Goal: Task Accomplishment & Management: Complete application form

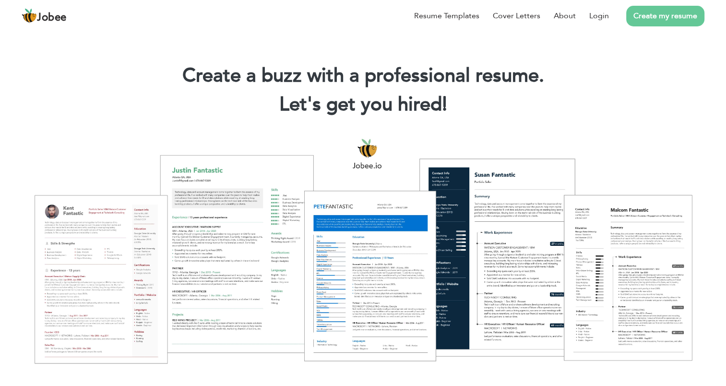
click at [673, 16] on link "Create my resume" at bounding box center [665, 16] width 78 height 21
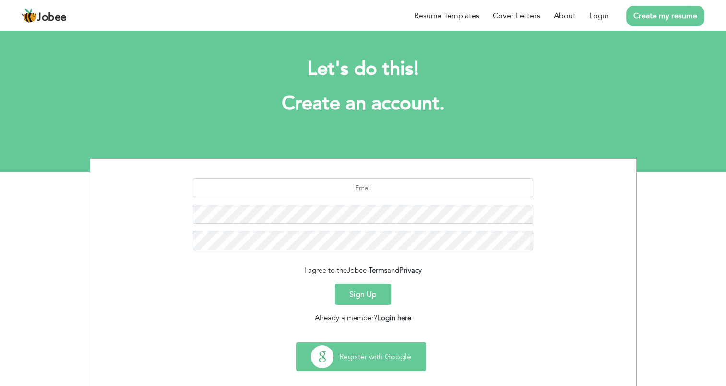
click at [343, 349] on button "Register with Google" at bounding box center [360, 356] width 129 height 28
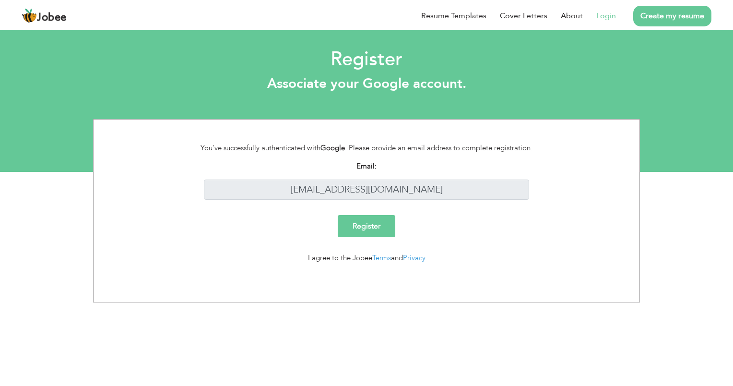
click at [367, 224] on input "Register" at bounding box center [367, 226] width 58 height 22
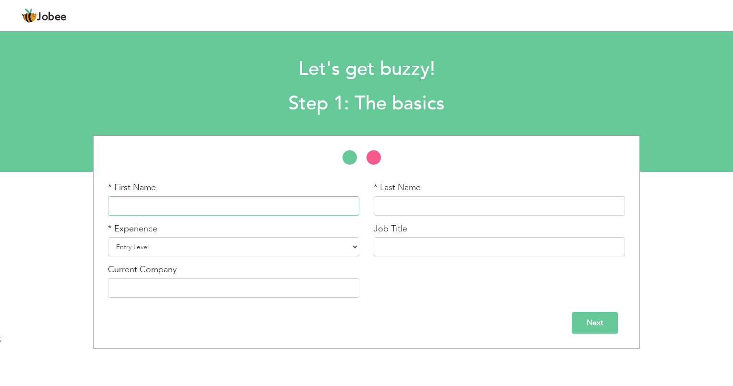
click at [312, 204] on input "text" at bounding box center [233, 205] width 251 height 19
type input "Ahmad"
type input "Hussain"
click at [221, 249] on select "Entry Level Less than 1 Year 1 Year 2 Years 3 Years 4 Years 5 Years 6 Years 7 Y…" at bounding box center [233, 246] width 251 height 19
select select "7"
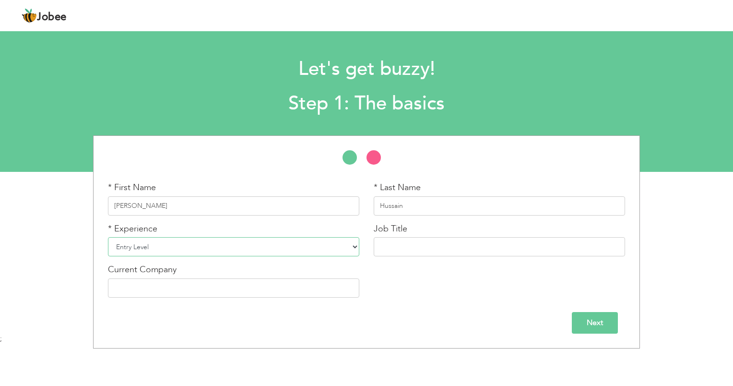
click at [108, 237] on select "Entry Level Less than 1 Year 1 Year 2 Years 3 Years 4 Years 5 Years 6 Years 7 Y…" at bounding box center [233, 246] width 251 height 19
click at [399, 243] on input "text" at bounding box center [499, 246] width 251 height 19
type input "Senior Software Engineer"
click at [209, 287] on input "text" at bounding box center [233, 287] width 251 height 19
click at [593, 319] on input "Next" at bounding box center [595, 323] width 46 height 22
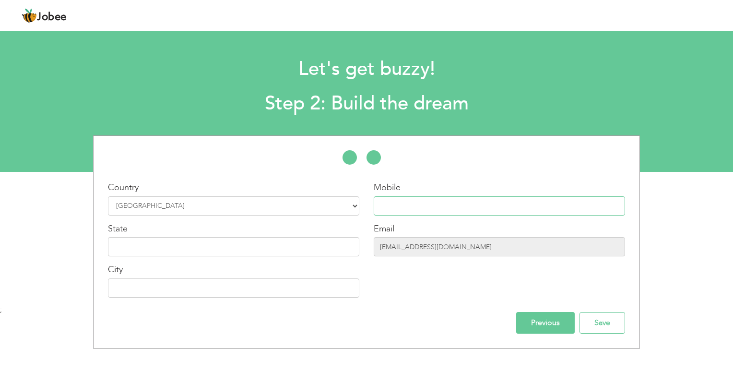
click at [418, 213] on input "text" at bounding box center [499, 205] width 251 height 19
click at [382, 203] on input "03357422631" at bounding box center [499, 205] width 251 height 19
click at [431, 212] on input "03357422631" at bounding box center [499, 205] width 251 height 19
type input "+923357422631"
click at [236, 295] on input "text" at bounding box center [233, 287] width 251 height 19
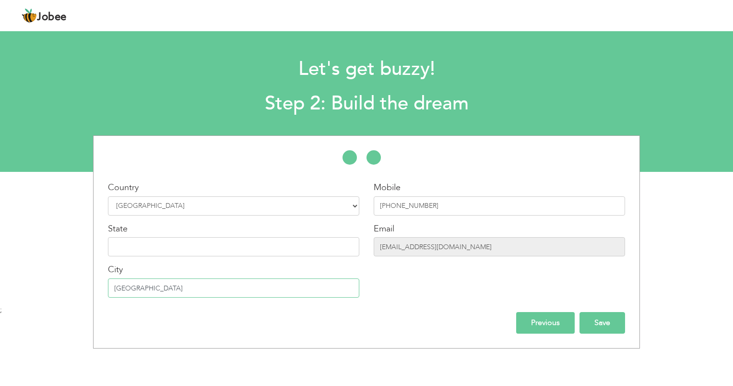
type input "Lahore"
click at [601, 325] on input "Save" at bounding box center [602, 323] width 46 height 22
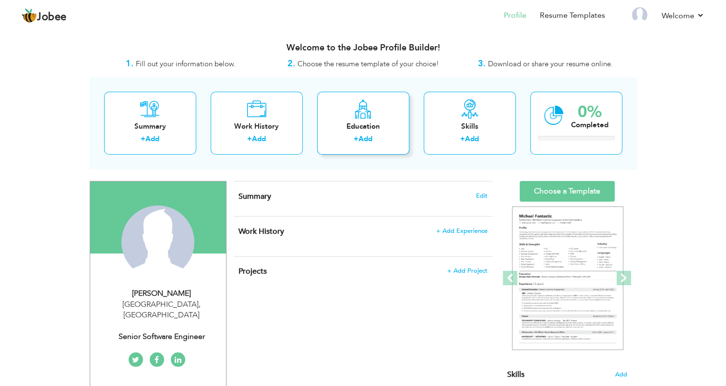
click at [359, 132] on div "Education + Add" at bounding box center [363, 123] width 92 height 63
radio input "true"
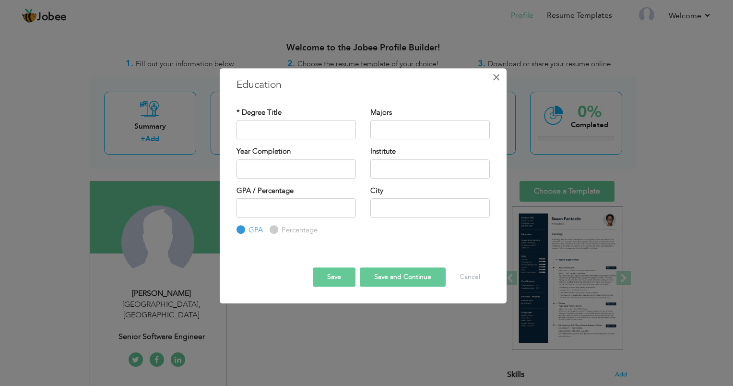
click at [494, 77] on span "×" at bounding box center [496, 77] width 8 height 17
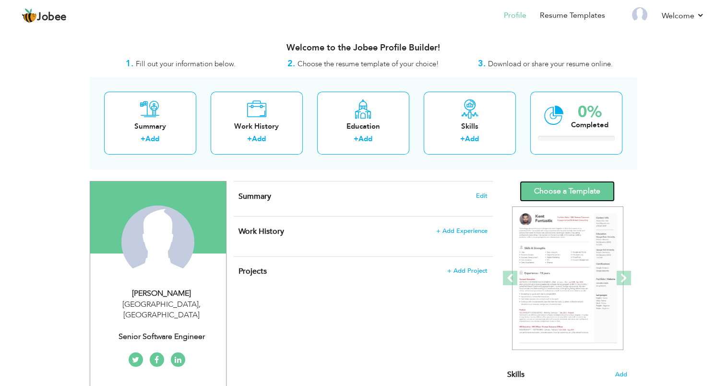
click at [540, 185] on link "Choose a Template" at bounding box center [566, 191] width 95 height 21
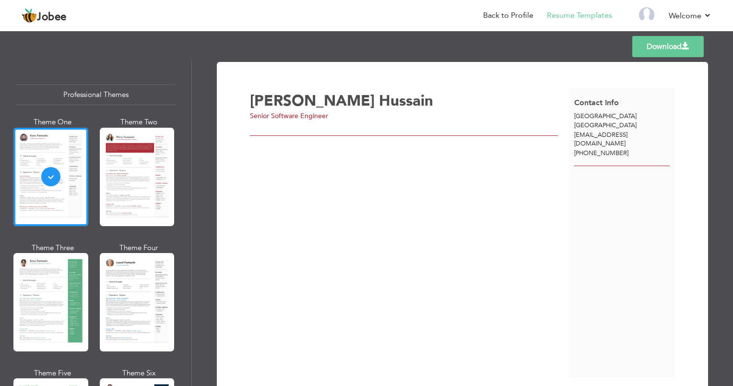
click at [665, 46] on link "Download" at bounding box center [667, 46] width 71 height 21
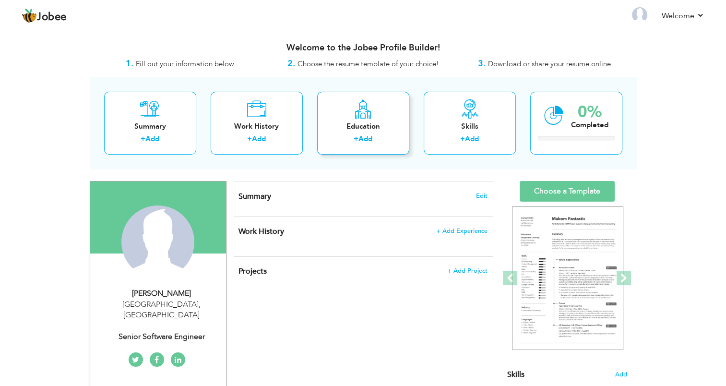
click at [363, 122] on div "Education" at bounding box center [363, 126] width 77 height 10
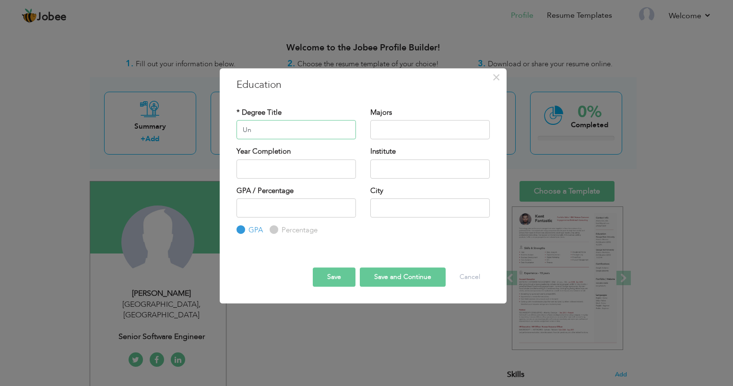
type input "U"
type input "BS Software Engineering"
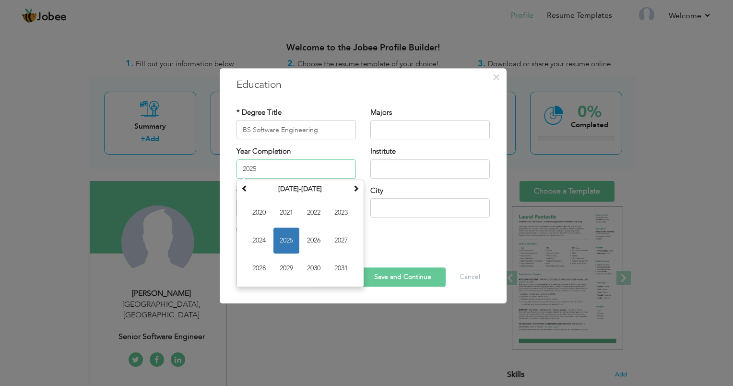
click at [306, 173] on input "2025" at bounding box center [295, 168] width 119 height 19
type input "202520"
type input "2020"
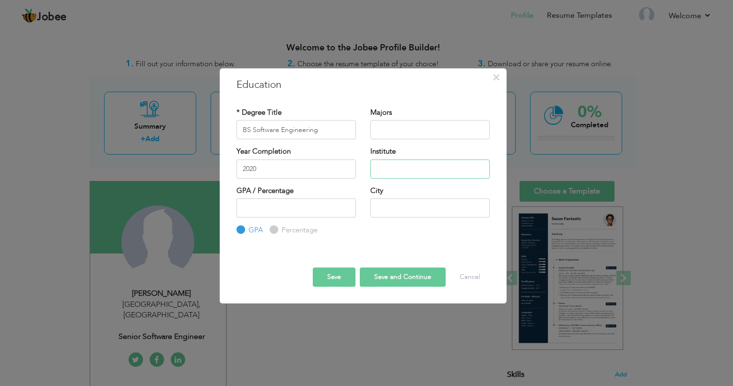
click at [382, 165] on input "text" at bounding box center [429, 168] width 119 height 19
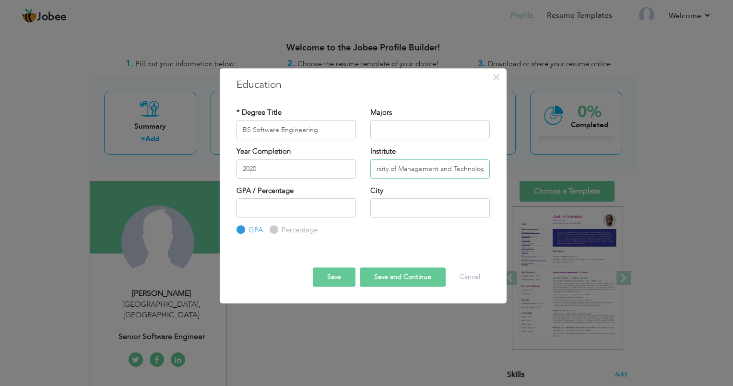
scroll to position [0, 20]
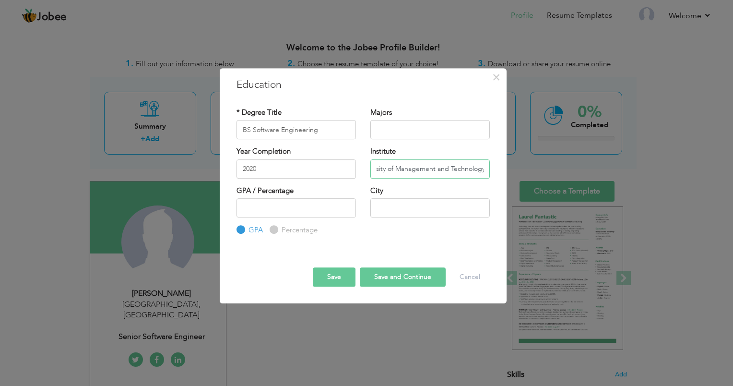
type input "University of Management and Technology"
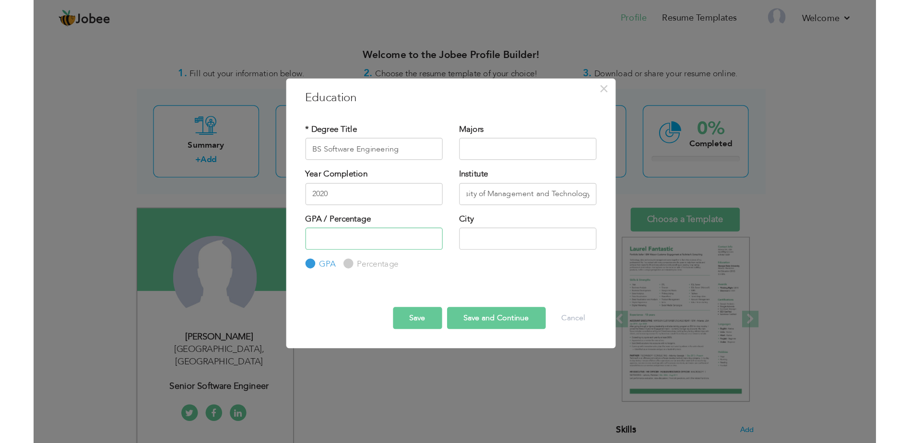
scroll to position [0, 0]
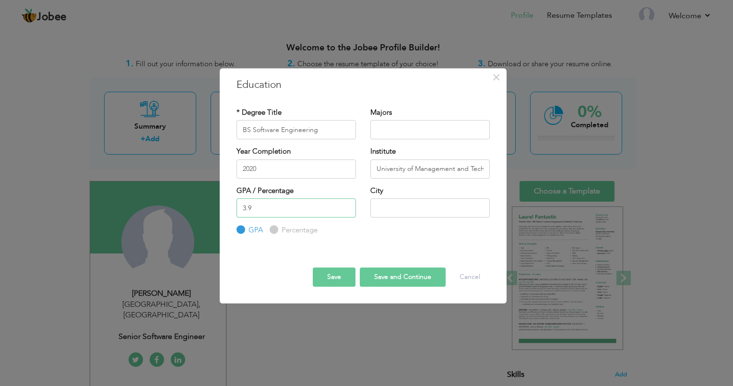
type input "3.9"
click at [382, 165] on input "University of Management and Technology" at bounding box center [429, 168] width 119 height 19
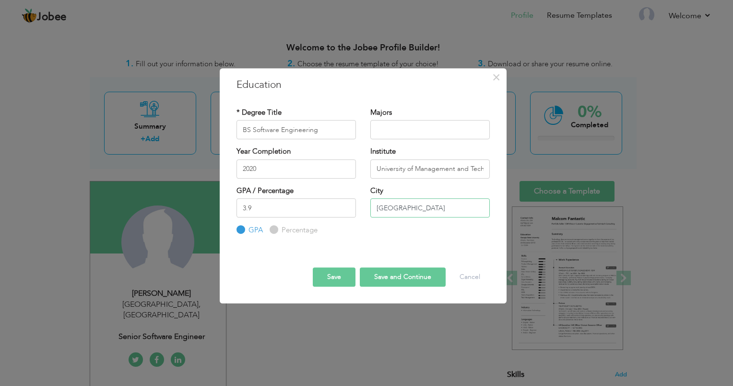
type input "lahore"
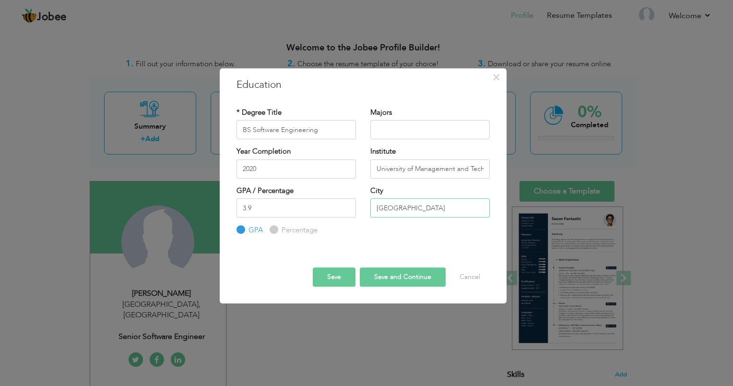
type input "Lahore"
click at [405, 273] on button "Save and Continue" at bounding box center [403, 276] width 86 height 19
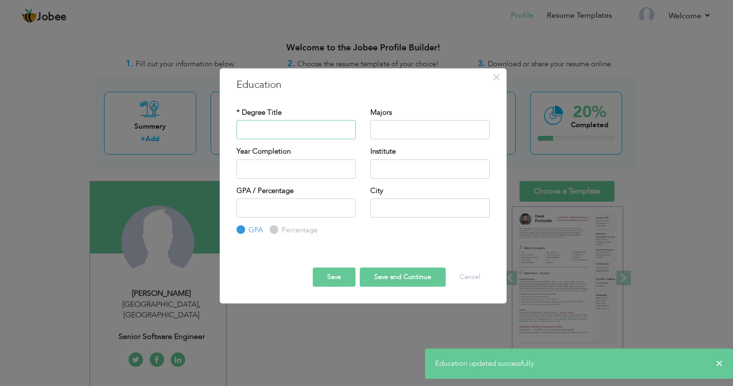
click at [280, 128] on input "text" at bounding box center [295, 129] width 119 height 19
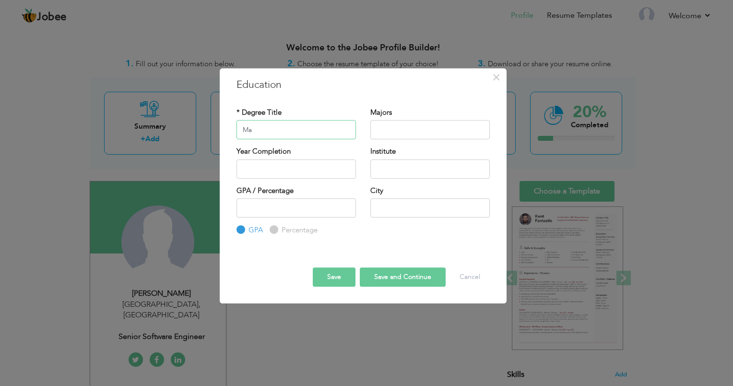
type input "M"
type input "Intermediate"
drag, startPoint x: 406, startPoint y: 152, endPoint x: 404, endPoint y: 144, distance: 8.8
click at [405, 144] on div "* Degree Title Intermediate Majors Year Completion" at bounding box center [363, 171] width 268 height 143
click at [404, 132] on input "text" at bounding box center [429, 129] width 119 height 19
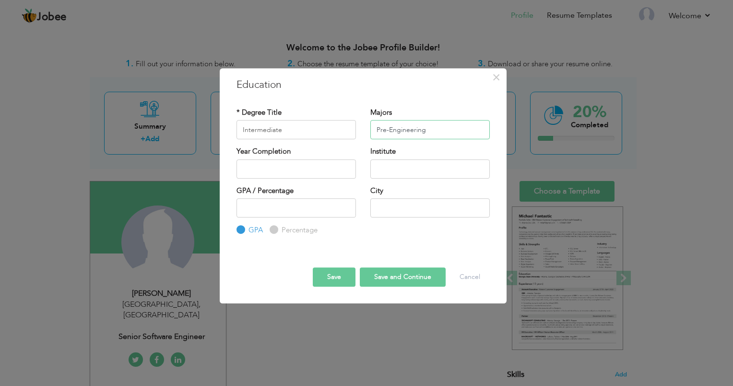
type input "Pre-Engineering"
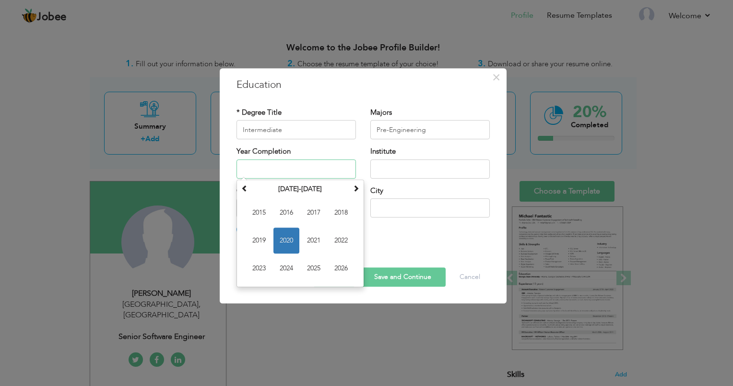
click at [306, 173] on input "text" at bounding box center [295, 168] width 119 height 19
click at [290, 236] on span "2020" at bounding box center [286, 240] width 26 height 26
type input "2020"
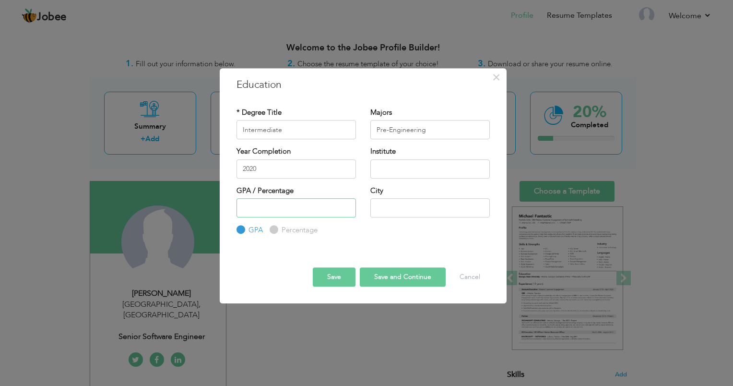
click at [272, 213] on input "number" at bounding box center [295, 207] width 119 height 19
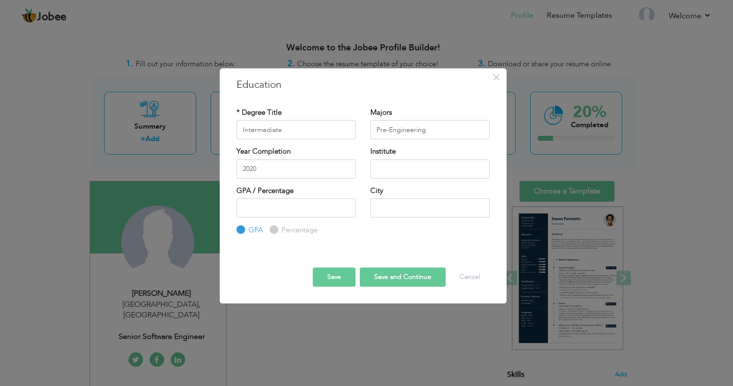
click at [274, 229] on input "Percentage" at bounding box center [273, 230] width 6 height 6
radio input "true"
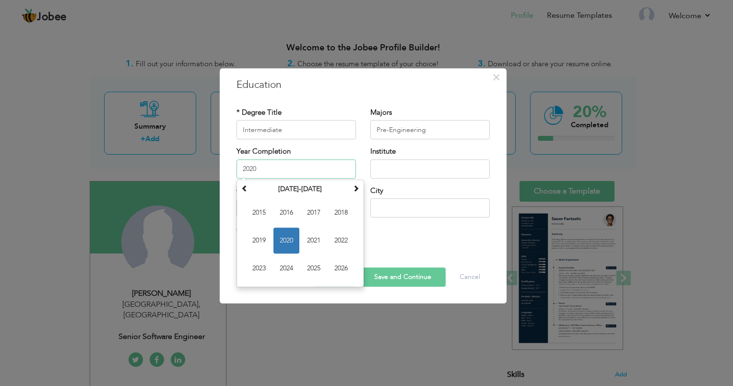
click at [272, 173] on input "2020" at bounding box center [295, 168] width 119 height 19
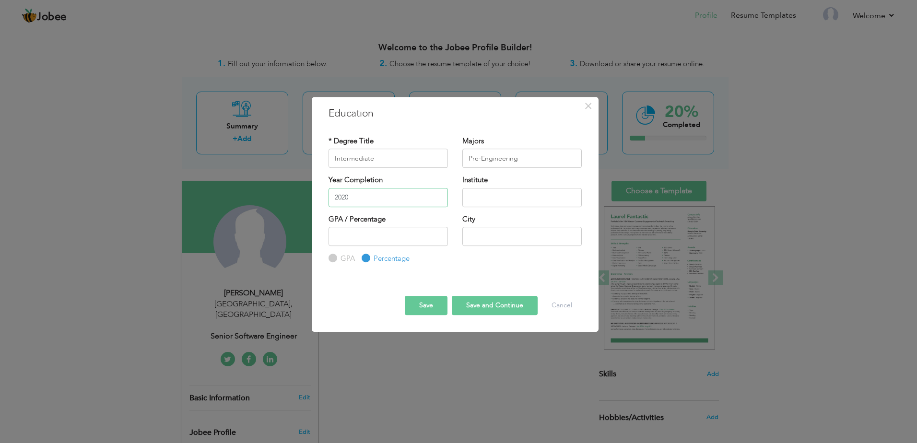
click at [359, 204] on input "2020" at bounding box center [387, 197] width 119 height 19
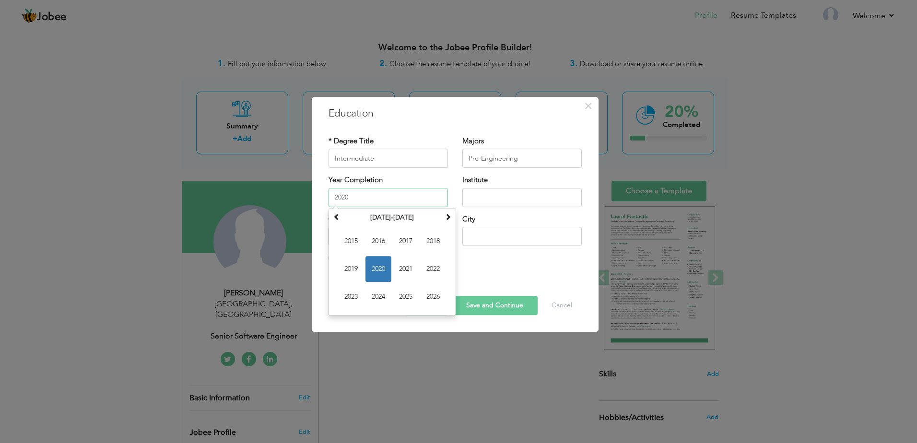
click at [359, 204] on input "2020" at bounding box center [387, 197] width 119 height 19
type input "2016"
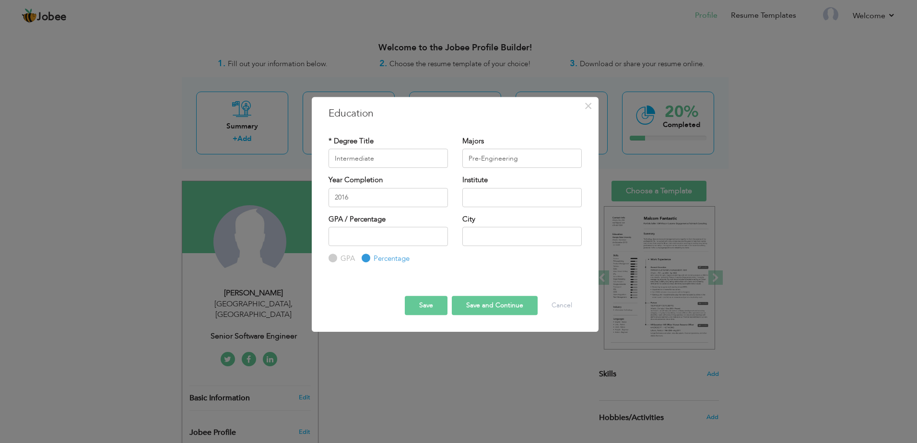
click at [418, 133] on div "* Degree Title Intermediate Majors Pre-Engineering" at bounding box center [455, 200] width 268 height 143
click at [486, 197] on input "text" at bounding box center [521, 197] width 119 height 19
type input "V"
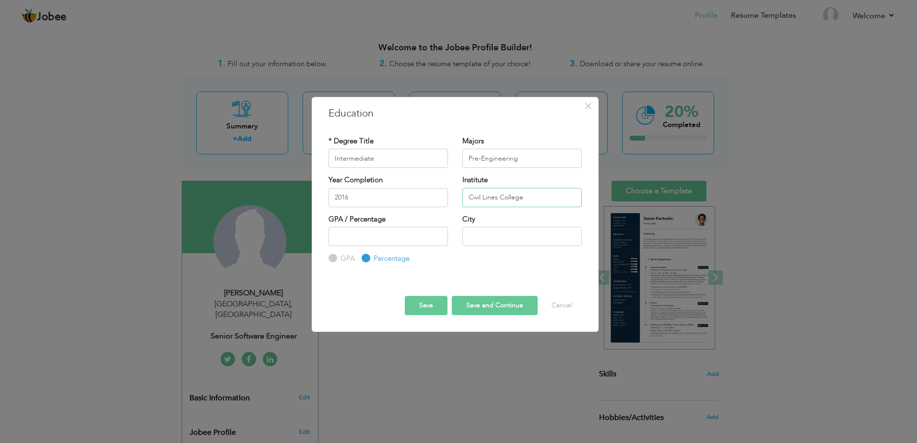
type input "Civil Lines College"
click at [354, 236] on input "number" at bounding box center [387, 236] width 119 height 19
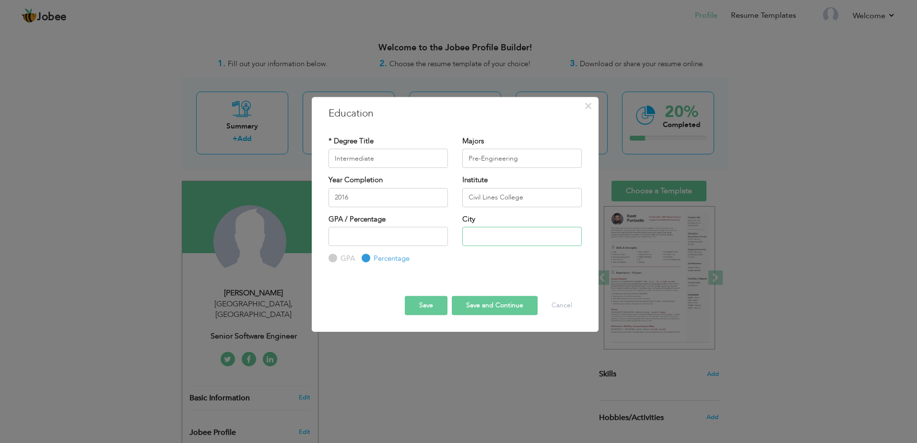
click at [486, 235] on input "text" at bounding box center [521, 236] width 119 height 19
type input "Lahore"
click at [434, 257] on div "GPA Percentage" at bounding box center [387, 245] width 119 height 37
click at [479, 305] on button "Save and Continue" at bounding box center [495, 305] width 86 height 19
radio input "true"
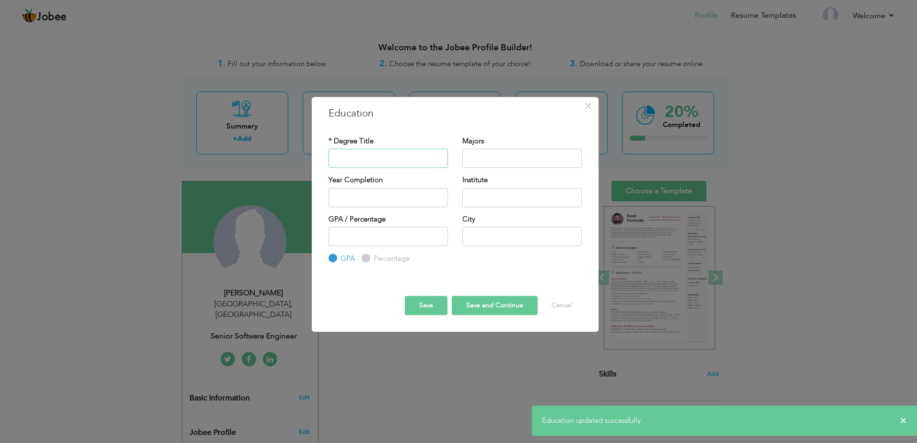
click at [359, 163] on input "text" at bounding box center [387, 158] width 119 height 19
type input "a"
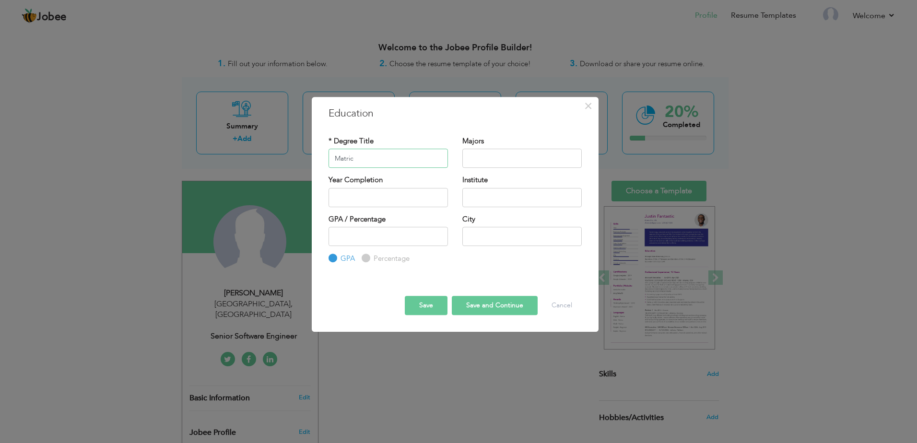
type input "Matric"
click at [483, 164] on input "text" at bounding box center [521, 158] width 119 height 19
click at [402, 194] on input "text" at bounding box center [387, 197] width 119 height 19
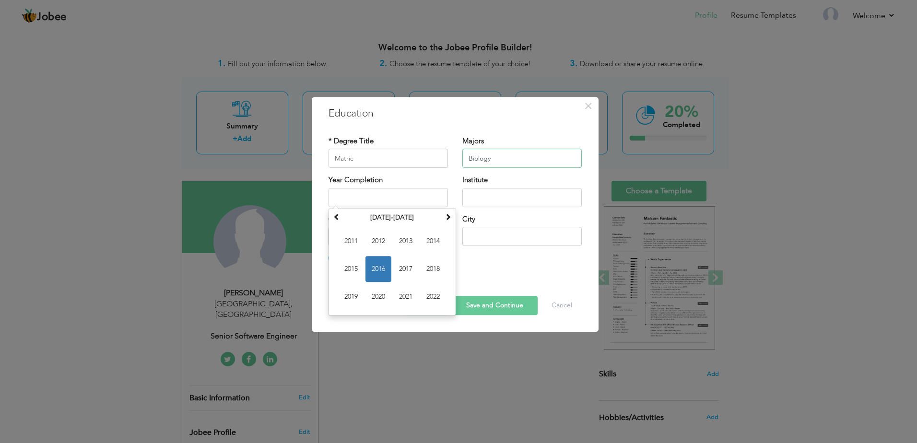
click at [503, 162] on input "Biology" at bounding box center [521, 158] width 119 height 19
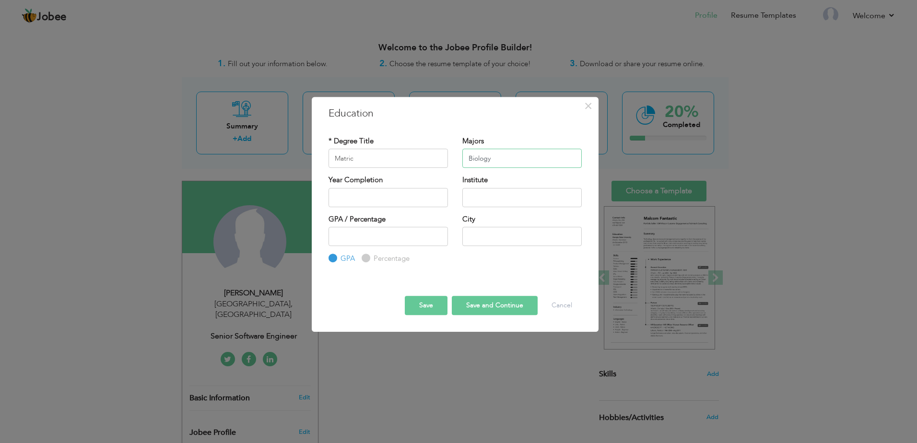
click at [503, 162] on input "Biology" at bounding box center [521, 158] width 119 height 19
type input "Science"
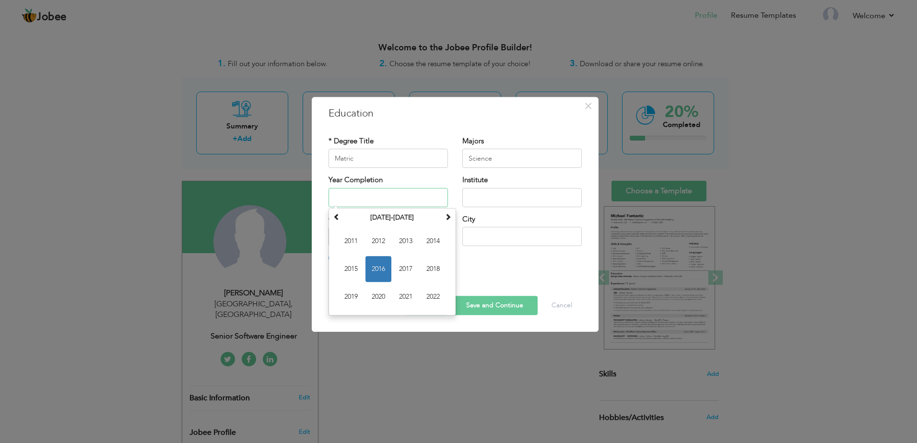
click at [379, 199] on input "text" at bounding box center [387, 197] width 119 height 19
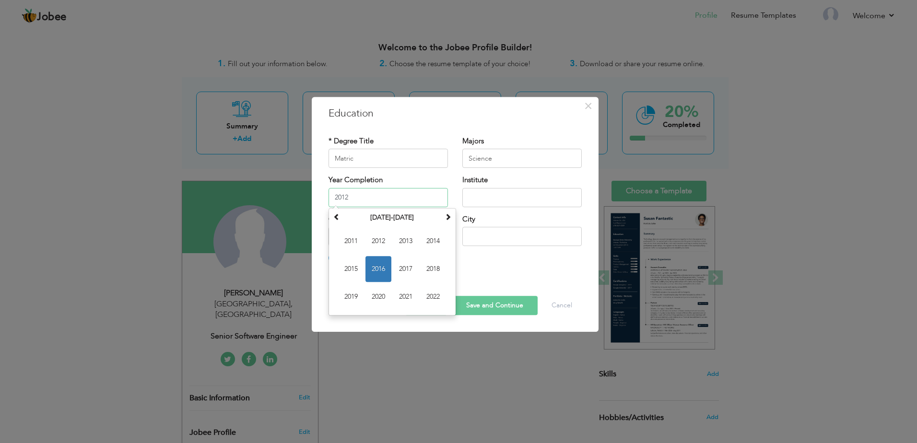
type input "2012"
click at [491, 205] on input "text" at bounding box center [521, 197] width 119 height 19
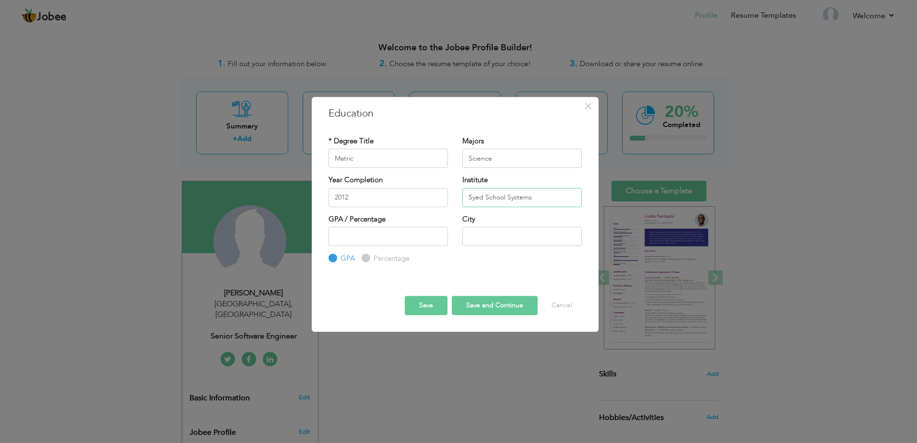
type input "Syed School Systems"
click at [490, 241] on input "text" at bounding box center [521, 236] width 119 height 19
type input "Lahore"
click at [426, 307] on button "Save" at bounding box center [426, 305] width 43 height 19
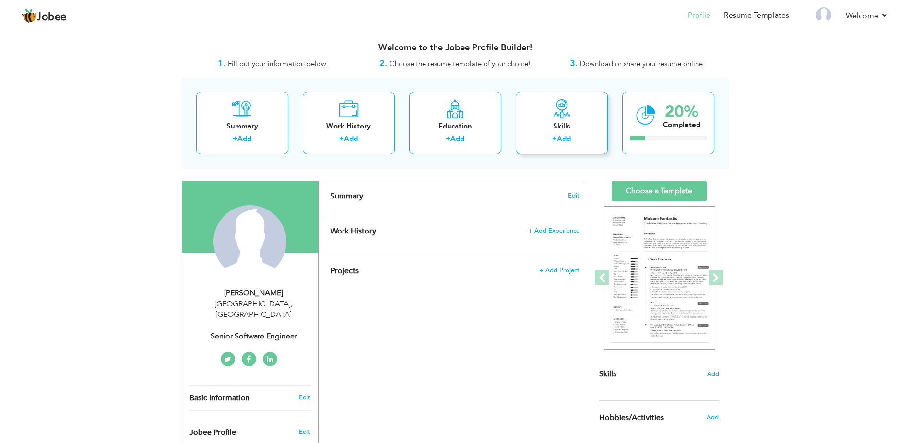
click at [552, 131] on div "Skills" at bounding box center [561, 126] width 77 height 10
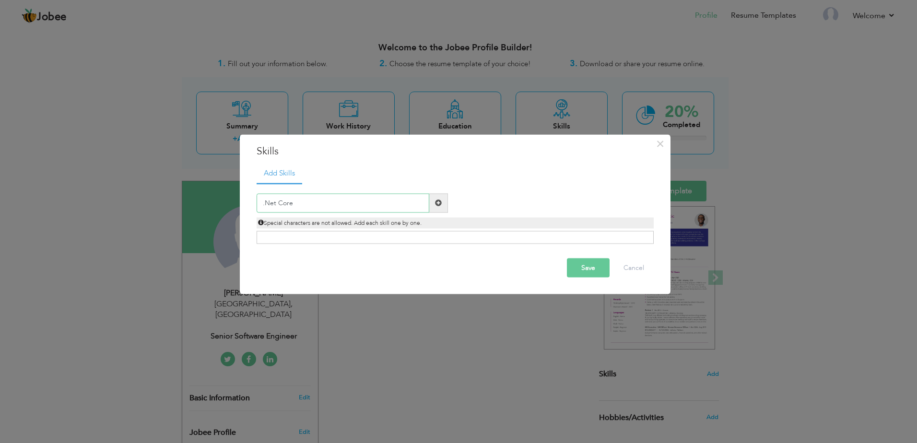
type input ".Net Core"
click at [437, 203] on span at bounding box center [438, 202] width 7 height 7
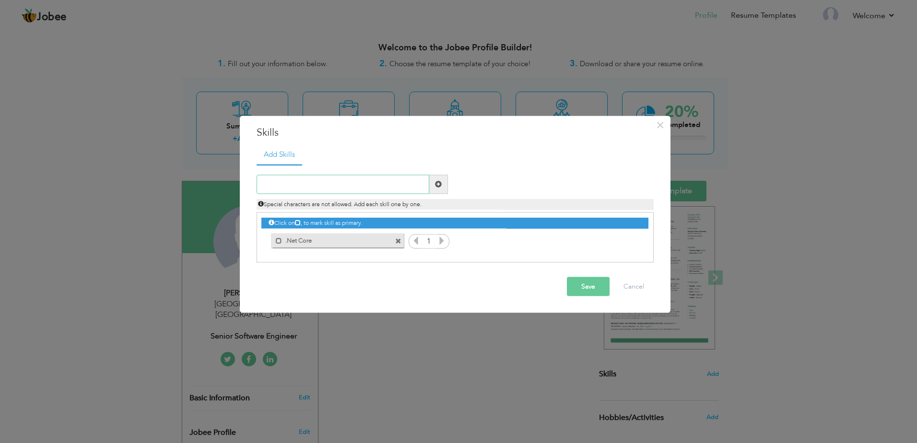
click at [286, 182] on input "text" at bounding box center [343, 184] width 173 height 19
type input "Asp.Net MVC"
click at [437, 186] on span at bounding box center [438, 184] width 7 height 7
click at [364, 190] on input "text" at bounding box center [343, 184] width 173 height 19
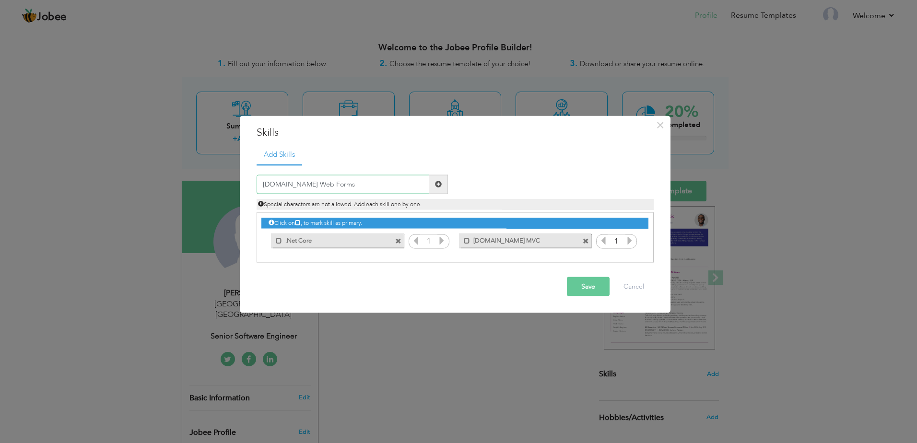
type input "Asp.Net Web Forms"
click at [441, 185] on span at bounding box center [438, 184] width 7 height 7
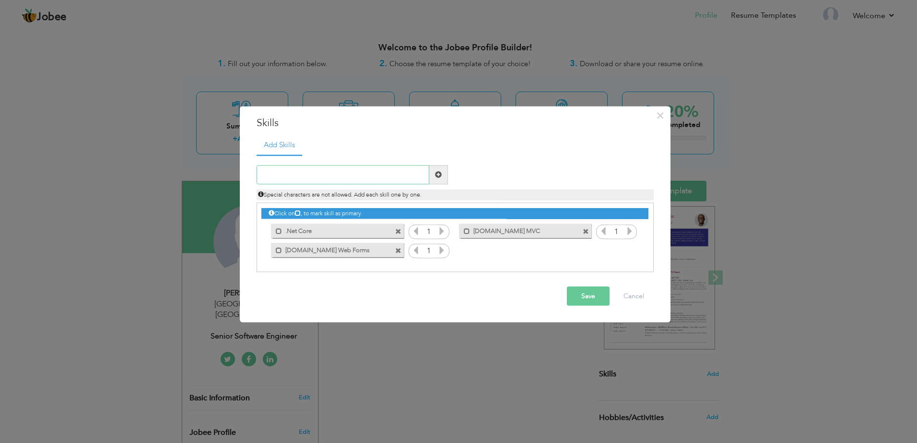
click at [363, 172] on input "text" at bounding box center [343, 174] width 173 height 19
click at [293, 176] on input "text" at bounding box center [343, 174] width 173 height 19
click at [315, 230] on label ".Net Core" at bounding box center [330, 230] width 97 height 12
click at [315, 230] on label ".Net Core" at bounding box center [331, 230] width 95 height 12
click at [296, 233] on label ".Net Core" at bounding box center [330, 230] width 97 height 12
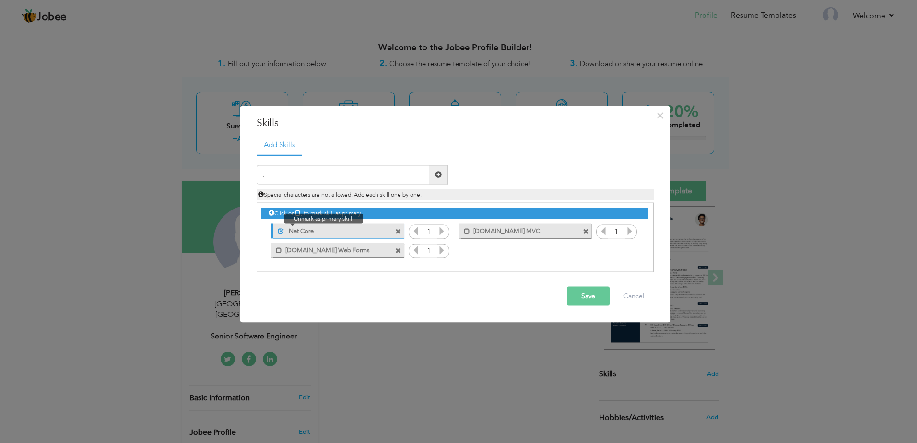
click at [281, 231] on span at bounding box center [281, 231] width 6 height 6
click at [296, 228] on label ".Net Core" at bounding box center [330, 230] width 97 height 12
click at [328, 230] on label ".Net Core" at bounding box center [331, 230] width 95 height 12
click at [328, 230] on label ".Net Core" at bounding box center [330, 230] width 97 height 12
click at [328, 230] on label ".Net Core" at bounding box center [331, 230] width 95 height 12
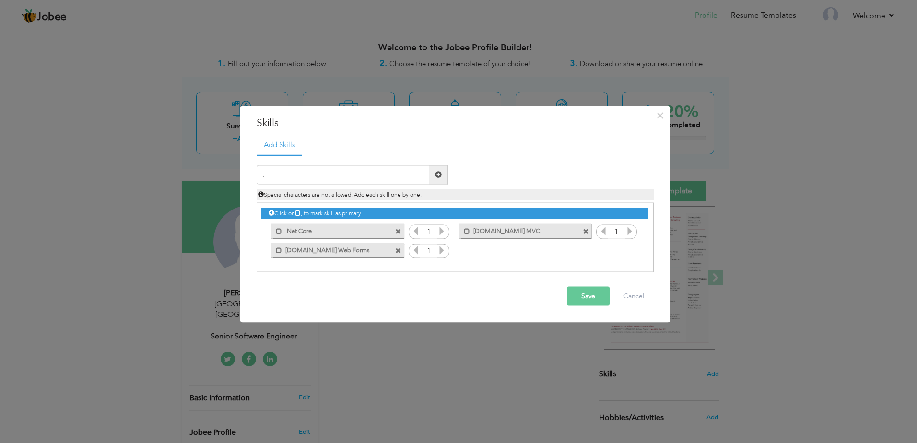
click at [328, 230] on label ".Net Core" at bounding box center [330, 230] width 97 height 12
click at [328, 230] on label ".Net Core" at bounding box center [331, 230] width 95 height 12
drag, startPoint x: 360, startPoint y: 234, endPoint x: 383, endPoint y: 233, distance: 23.1
click at [416, 203] on div "Mark as primary skill. .Net Core 1" at bounding box center [454, 203] width 387 height 0
drag, startPoint x: 364, startPoint y: 232, endPoint x: 346, endPoint y: 228, distance: 18.6
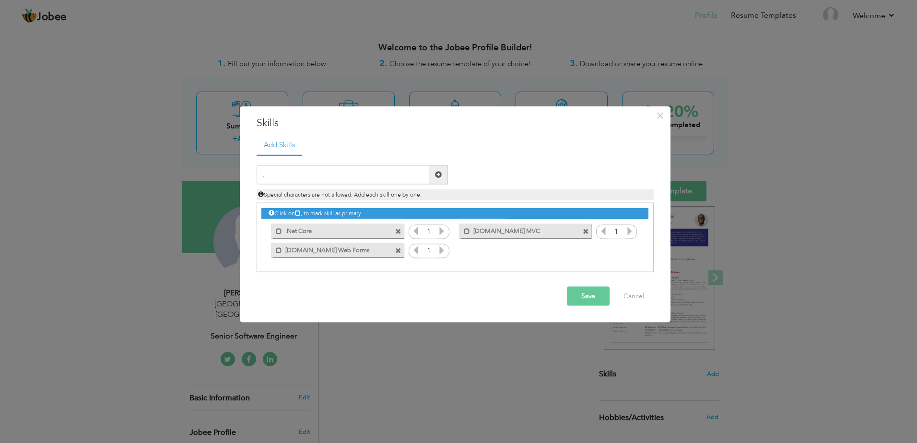
click at [356, 265] on div "Click on , to mark skill as primary." at bounding box center [455, 238] width 397 height 70
drag, startPoint x: 344, startPoint y: 224, endPoint x: 339, endPoint y: 222, distance: 5.8
click at [339, 223] on div "Mark as primary skill. .Net Core" at bounding box center [334, 231] width 147 height 19
drag, startPoint x: 351, startPoint y: 225, endPoint x: 346, endPoint y: 227, distance: 5.4
click at [346, 227] on label ".Net Core" at bounding box center [330, 230] width 97 height 12
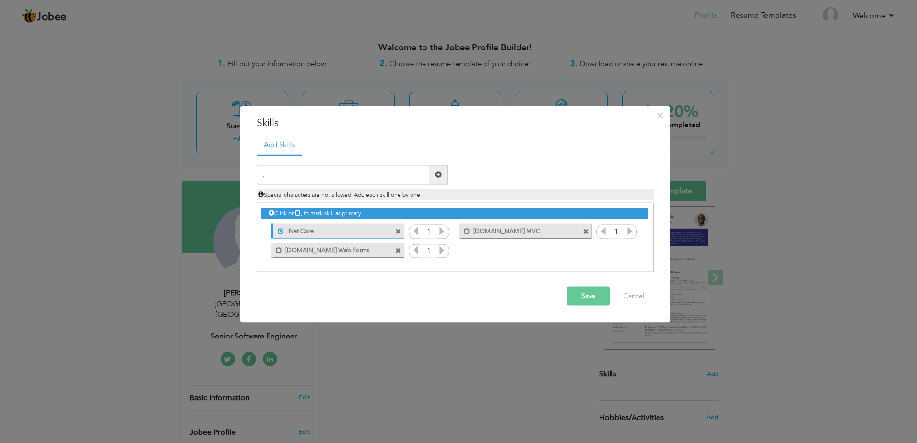
click at [333, 230] on label ".Net Core" at bounding box center [331, 230] width 95 height 12
click at [394, 230] on div "Mark as primary skill. .Net Core" at bounding box center [337, 231] width 132 height 14
click at [398, 230] on span at bounding box center [398, 232] width 6 height 6
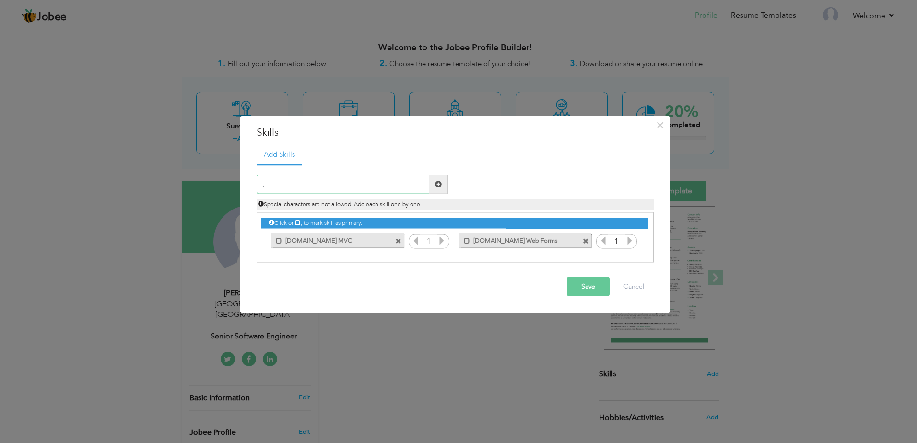
click at [302, 183] on input "." at bounding box center [343, 184] width 173 height 19
type input ".Net Core Rest API"
click at [438, 186] on span at bounding box center [438, 184] width 7 height 7
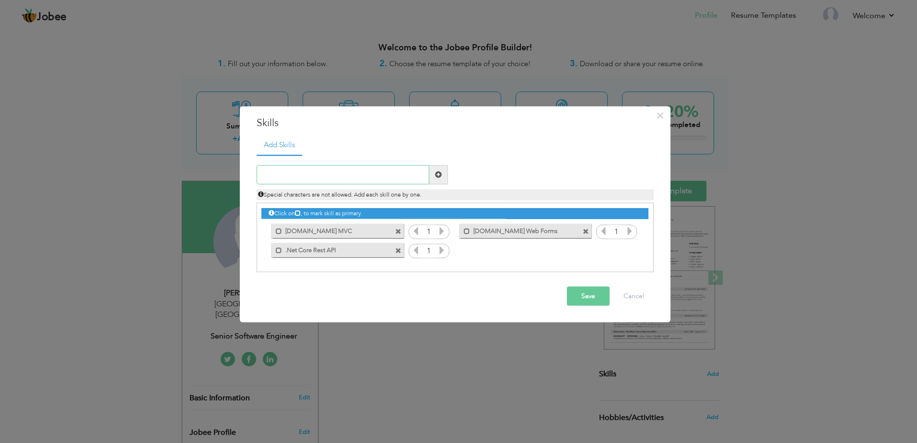
click at [285, 174] on input "text" at bounding box center [343, 174] width 173 height 19
type input "JavaScript"
click at [346, 152] on ul "Add Skills" at bounding box center [455, 145] width 397 height 20
click at [441, 172] on span at bounding box center [438, 174] width 7 height 7
click at [321, 174] on input "text" at bounding box center [343, 174] width 173 height 19
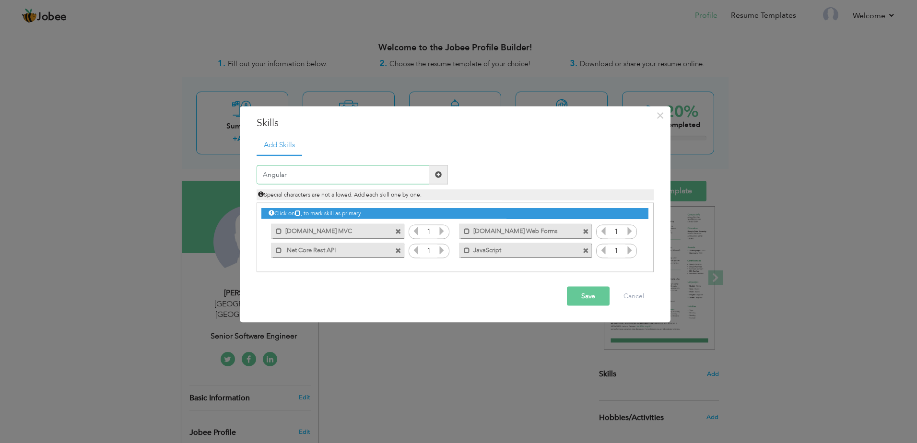
type input "Angular"
click at [440, 174] on span at bounding box center [438, 174] width 7 height 7
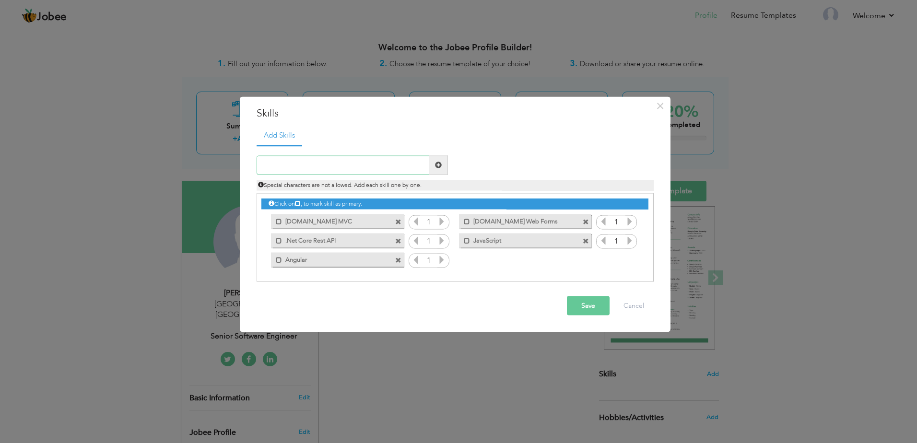
click at [352, 164] on input "text" at bounding box center [343, 164] width 173 height 19
type input "MS SQL"
click at [438, 164] on span at bounding box center [438, 165] width 7 height 7
click at [372, 168] on input "text" at bounding box center [343, 164] width 173 height 19
type input "PostgreSQL"
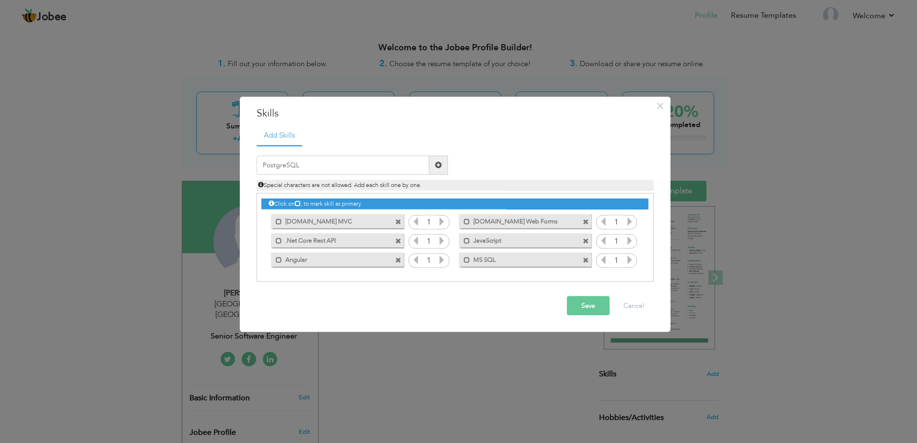
click at [437, 166] on span at bounding box center [438, 165] width 7 height 7
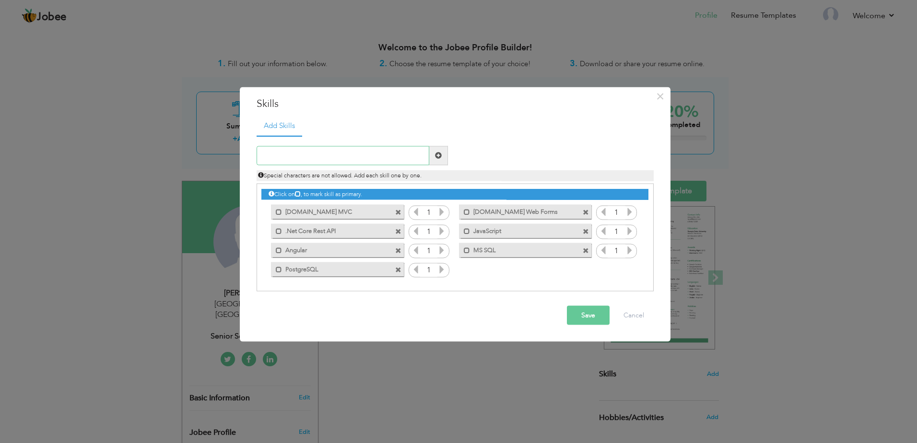
click at [363, 161] on input "text" at bounding box center [343, 155] width 173 height 19
type input "Oracle PL/SQL"
click at [437, 156] on span at bounding box center [438, 155] width 7 height 7
click at [372, 154] on input "text" at bounding box center [343, 155] width 173 height 19
type input "Database Designing"
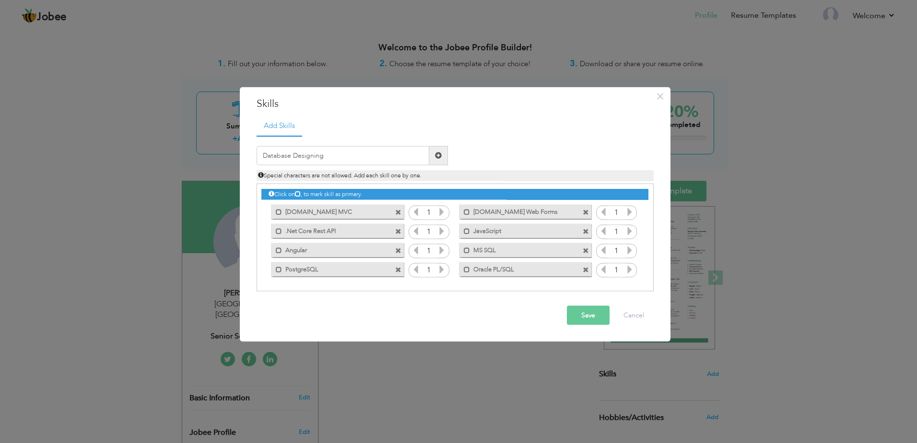
click at [443, 158] on span at bounding box center [438, 155] width 19 height 19
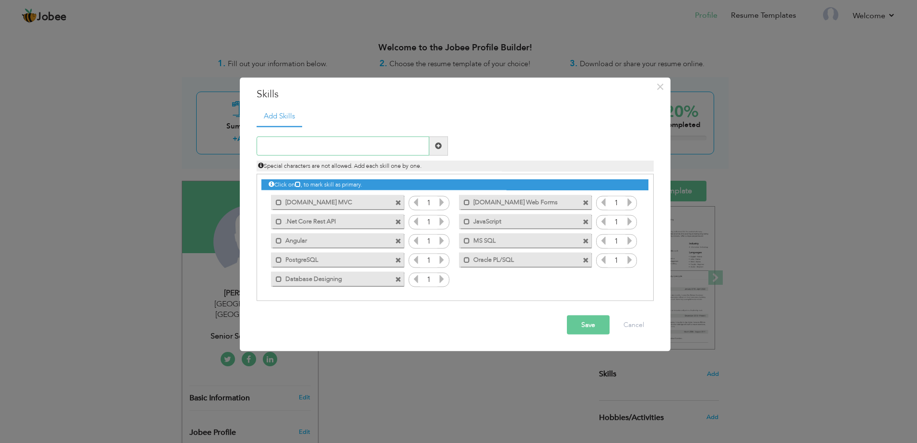
click at [394, 149] on input "text" at bounding box center [343, 145] width 173 height 19
click at [352, 124] on ul "Add Skills" at bounding box center [455, 116] width 397 height 20
click at [340, 141] on input "AWS S3" at bounding box center [343, 145] width 173 height 19
click at [367, 117] on ul "Add Skills" at bounding box center [455, 116] width 397 height 20
drag, startPoint x: 293, startPoint y: 149, endPoint x: 300, endPoint y: 161, distance: 14.0
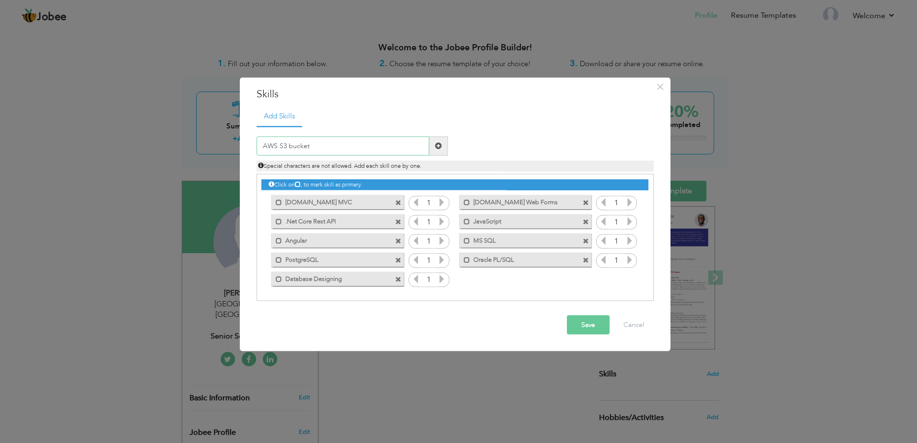
click at [293, 148] on input "AWS S3 bucket" at bounding box center [343, 145] width 173 height 19
type input "AWS S3 Bucket"
click at [443, 145] on span at bounding box center [438, 145] width 19 height 19
click at [306, 147] on input "text" at bounding box center [343, 145] width 173 height 19
type input "HTML5"
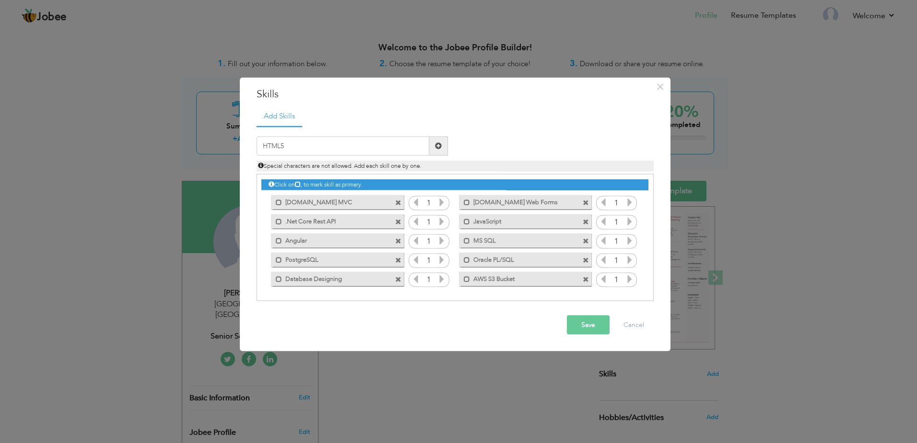
click at [433, 149] on span at bounding box center [438, 145] width 19 height 19
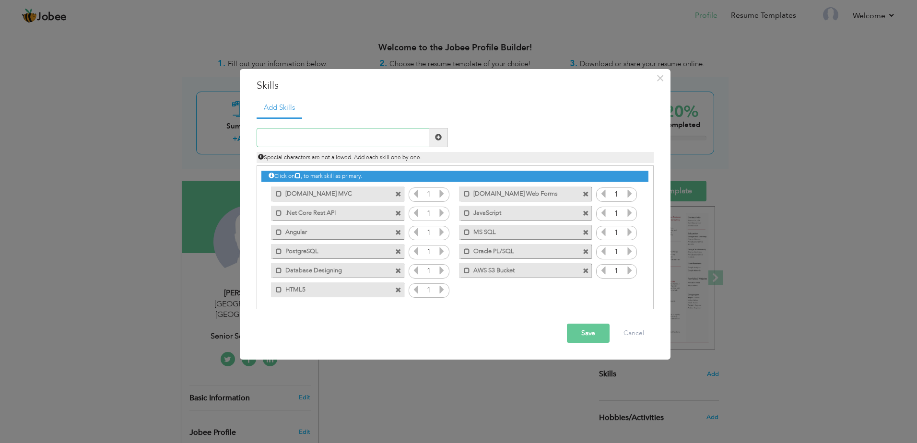
click at [306, 146] on input "text" at bounding box center [343, 137] width 173 height 19
type input "CSS3"
click at [435, 136] on span at bounding box center [438, 137] width 7 height 7
click at [282, 135] on input "text" at bounding box center [343, 137] width 173 height 19
type input "Entity Framework Core"
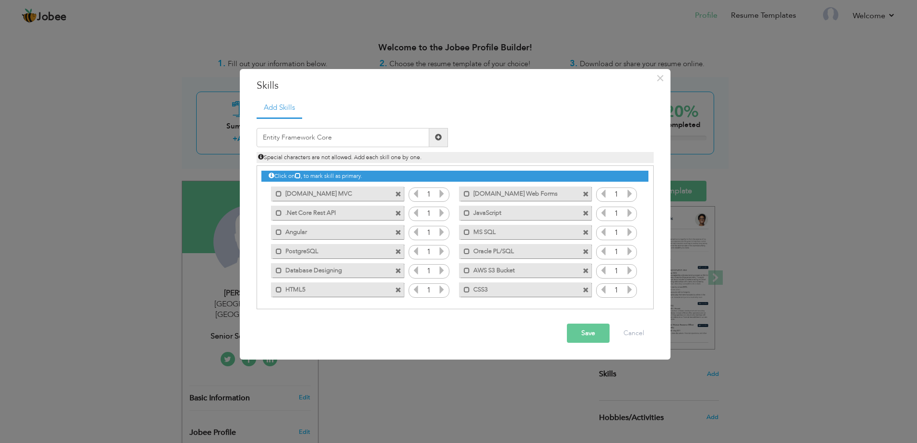
click at [436, 144] on span at bounding box center [438, 137] width 19 height 19
click at [329, 142] on input "text" at bounding box center [343, 137] width 173 height 19
type input "ADO .Net"
click at [435, 140] on span at bounding box center [438, 137] width 7 height 7
click at [339, 135] on input "text" at bounding box center [343, 137] width 173 height 19
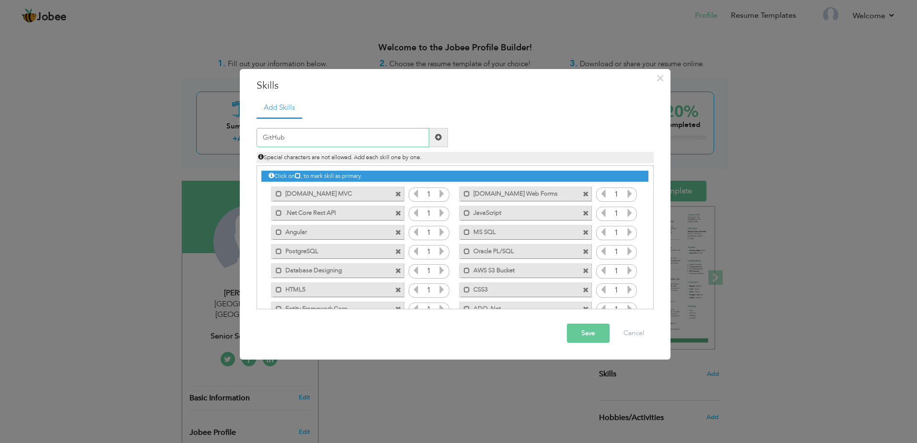
type input "GitHub"
click at [444, 134] on span at bounding box center [438, 137] width 19 height 19
click at [398, 133] on input "text" at bounding box center [343, 137] width 173 height 19
type input "SVN"
click at [446, 139] on span at bounding box center [438, 137] width 19 height 19
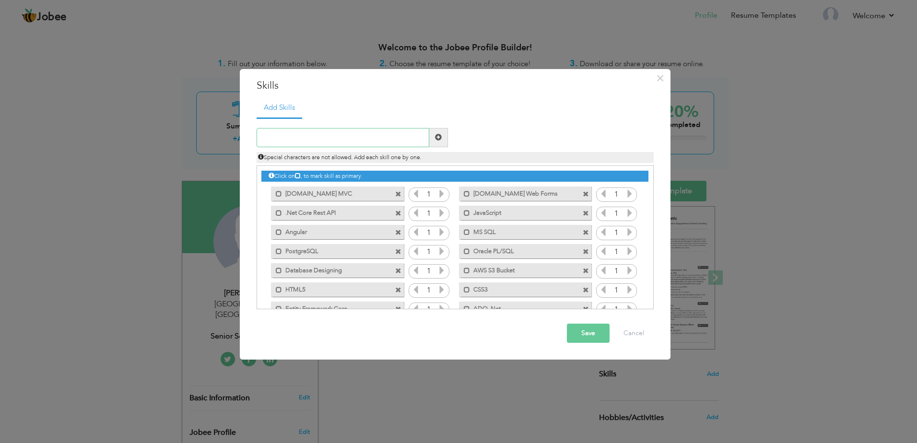
click at [391, 141] on input "text" at bounding box center [343, 137] width 173 height 19
type input "RabbitMQ"
click at [439, 137] on span at bounding box center [438, 137] width 7 height 7
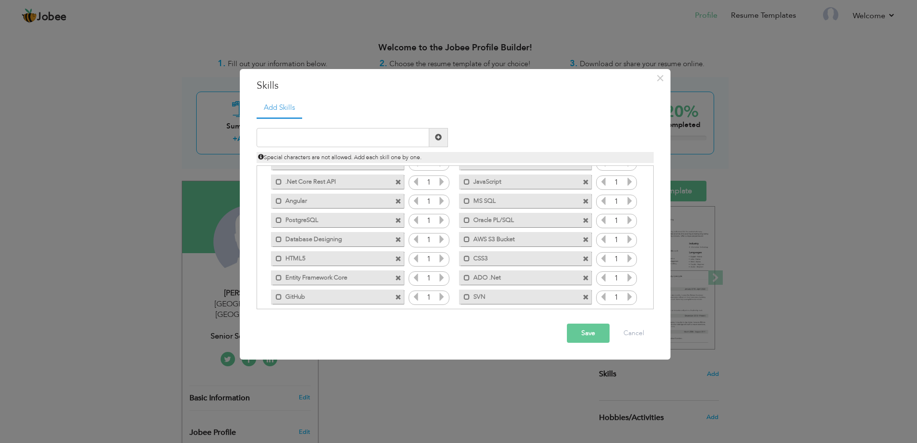
scroll to position [60, 0]
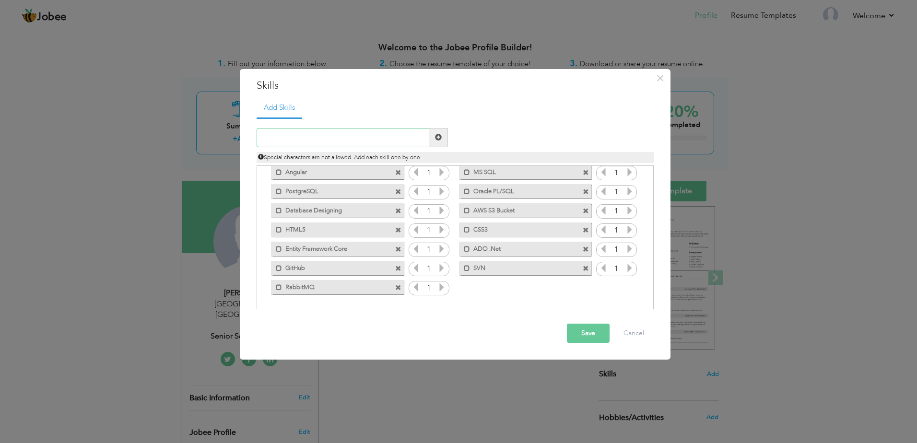
click at [300, 135] on input "text" at bounding box center [343, 137] width 173 height 19
type input "W"
type input "Elastic Search"
drag, startPoint x: 357, startPoint y: 142, endPoint x: 252, endPoint y: 139, distance: 104.6
click at [252, 139] on div "Elastic Search" at bounding box center [352, 137] width 206 height 19
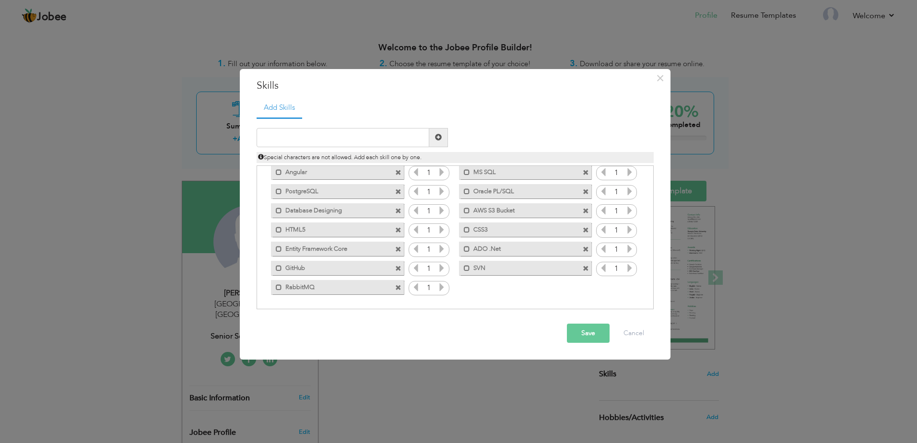
click at [410, 111] on ul "Add Skills" at bounding box center [455, 108] width 397 height 20
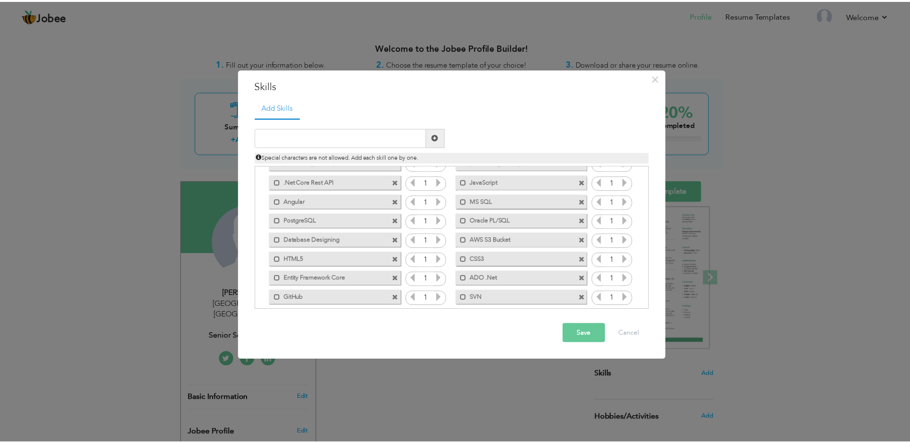
scroll to position [0, 0]
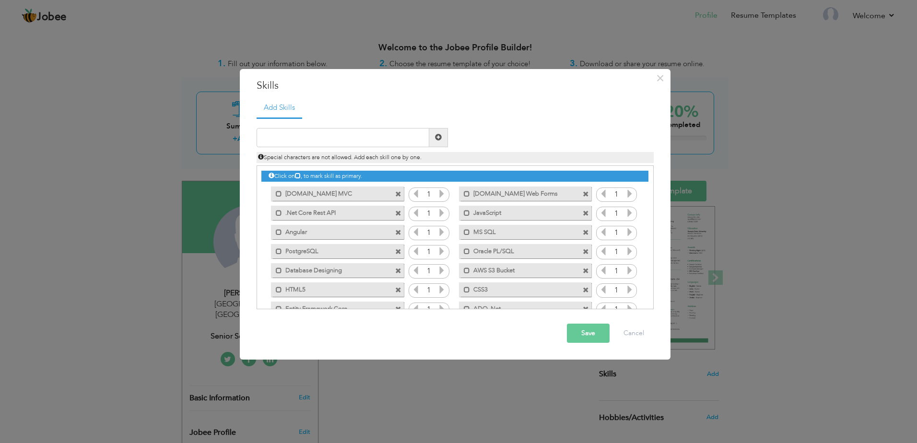
click at [588, 331] on button "Save" at bounding box center [588, 333] width 43 height 19
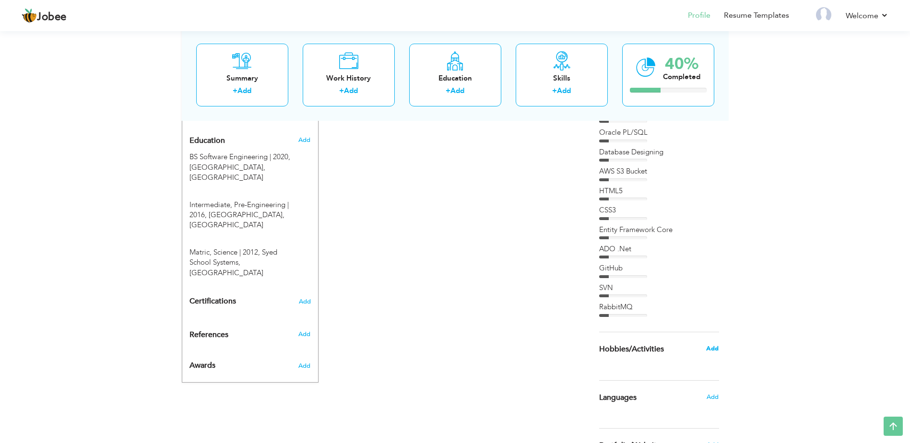
scroll to position [458, 0]
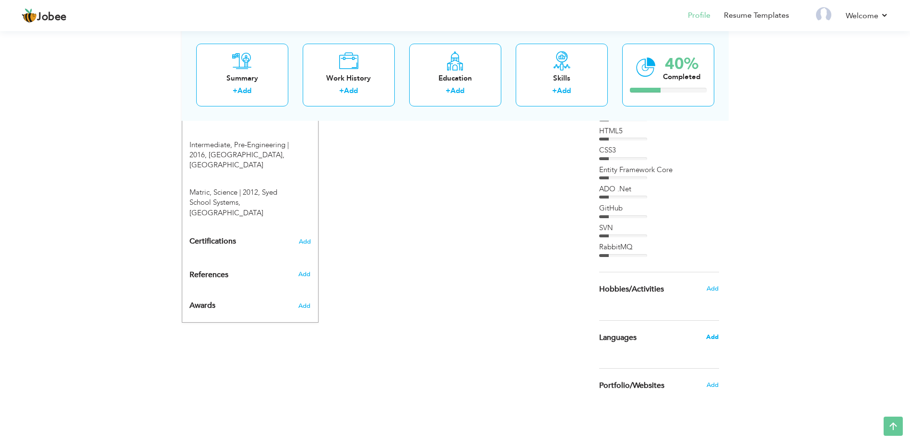
click at [713, 338] on span "Add" at bounding box center [712, 337] width 12 height 9
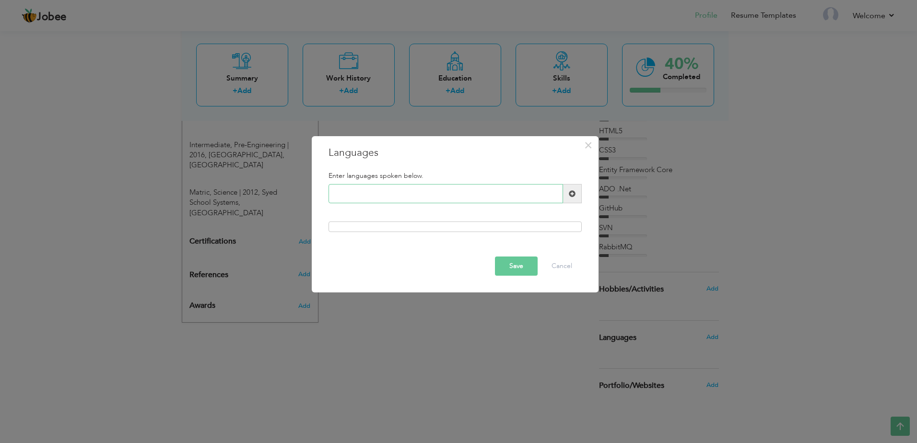
click at [389, 199] on input "text" at bounding box center [445, 193] width 235 height 19
type input "English"
click at [495, 223] on div at bounding box center [454, 227] width 253 height 11
click at [478, 227] on div at bounding box center [454, 227] width 253 height 11
click at [459, 231] on div at bounding box center [454, 227] width 253 height 11
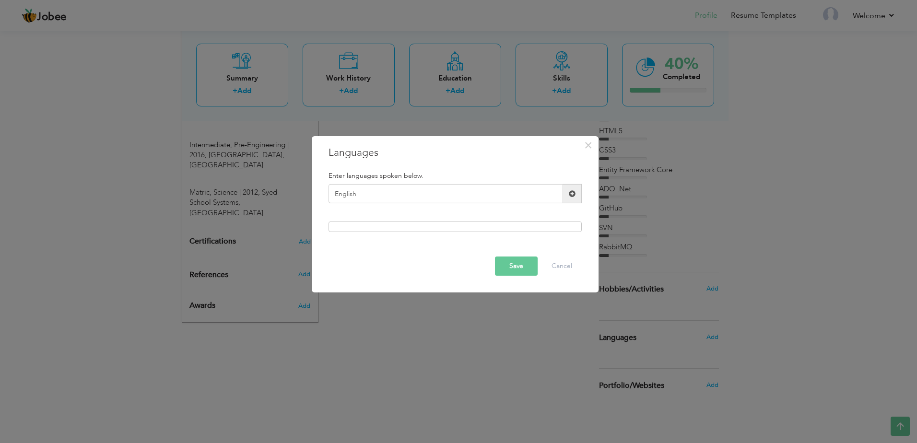
click at [569, 197] on span at bounding box center [572, 193] width 7 height 7
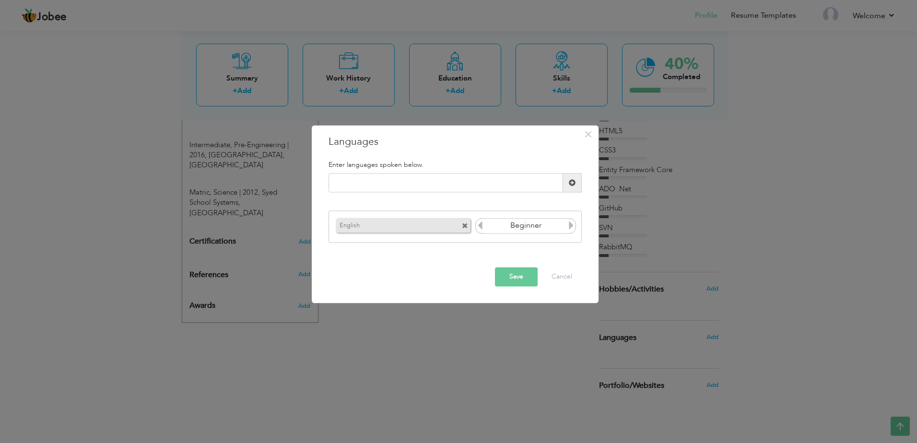
click at [573, 225] on icon at bounding box center [571, 225] width 9 height 9
click at [573, 224] on icon at bounding box center [571, 225] width 9 height 9
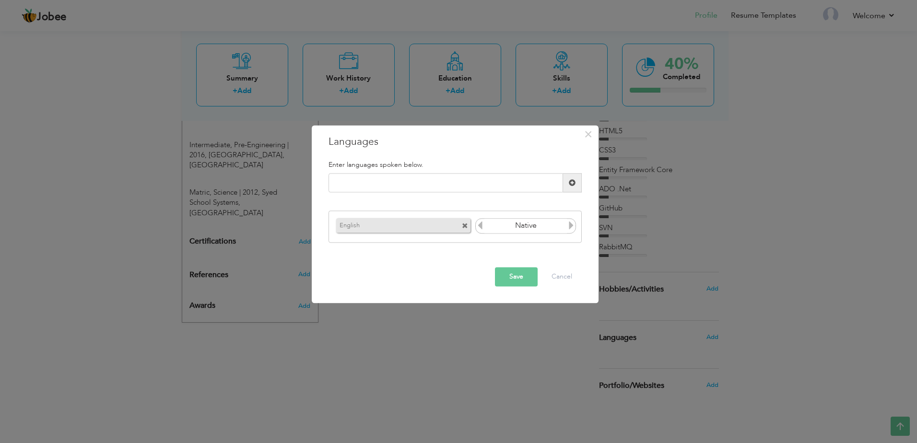
click at [482, 226] on icon at bounding box center [480, 225] width 9 height 9
click at [358, 185] on input "text" at bounding box center [445, 183] width 235 height 19
type input "Urdu"
click at [571, 185] on span at bounding box center [572, 182] width 7 height 7
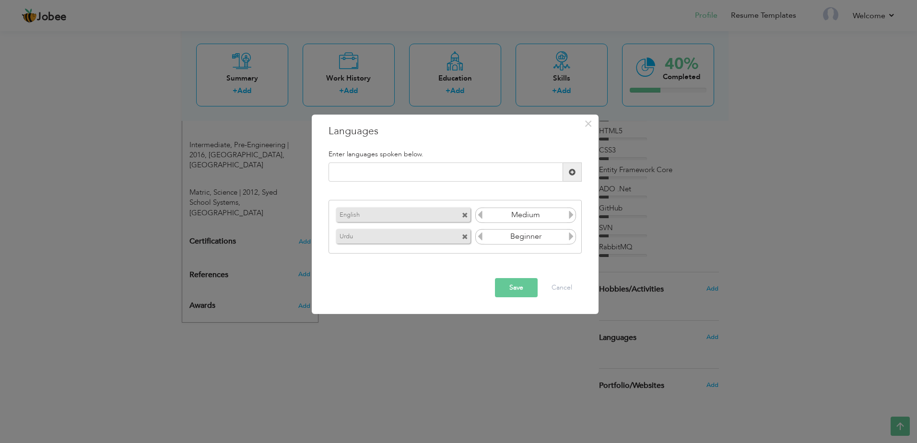
click at [572, 237] on icon at bounding box center [571, 236] width 9 height 9
click at [519, 284] on button "Save" at bounding box center [516, 287] width 43 height 19
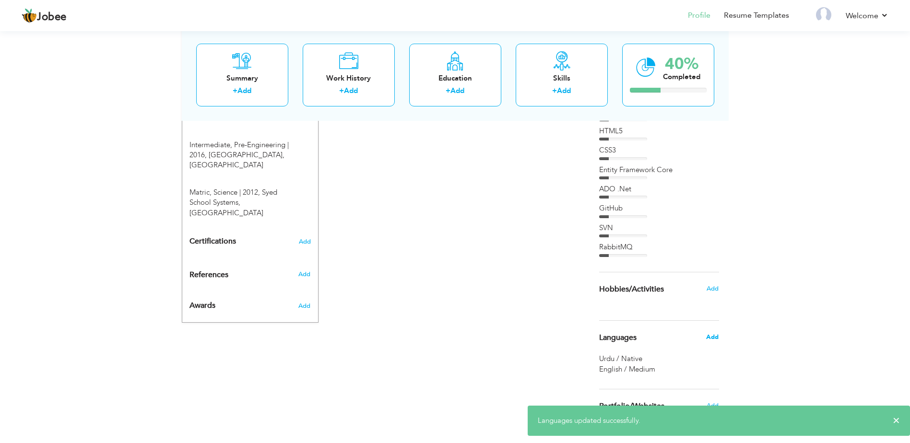
click at [707, 339] on span "Add" at bounding box center [712, 337] width 12 height 9
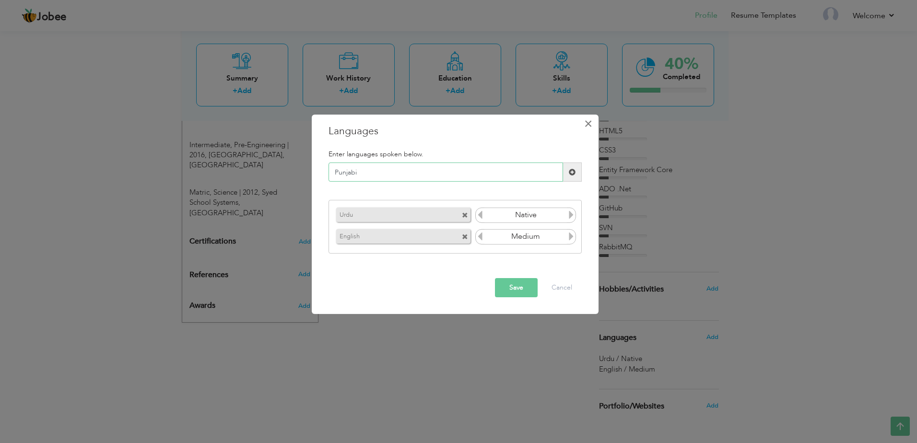
type input "Punjabi"
click at [586, 126] on span "×" at bounding box center [588, 123] width 8 height 17
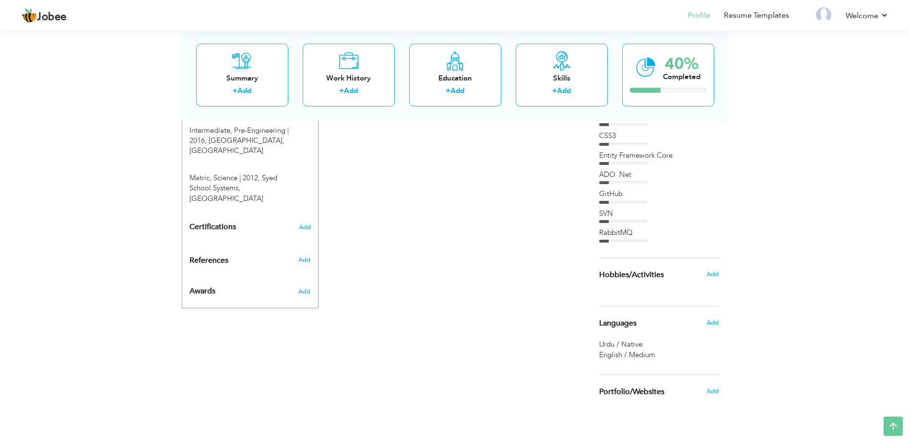
scroll to position [479, 0]
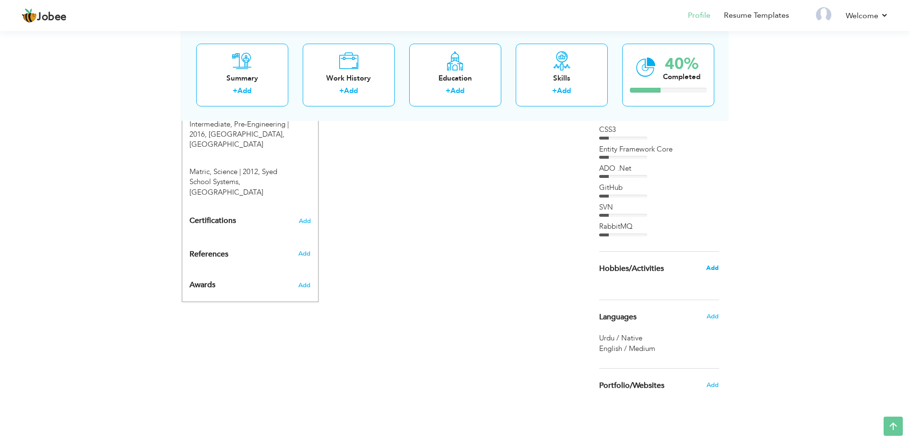
click at [714, 270] on span "Add" at bounding box center [712, 268] width 12 height 9
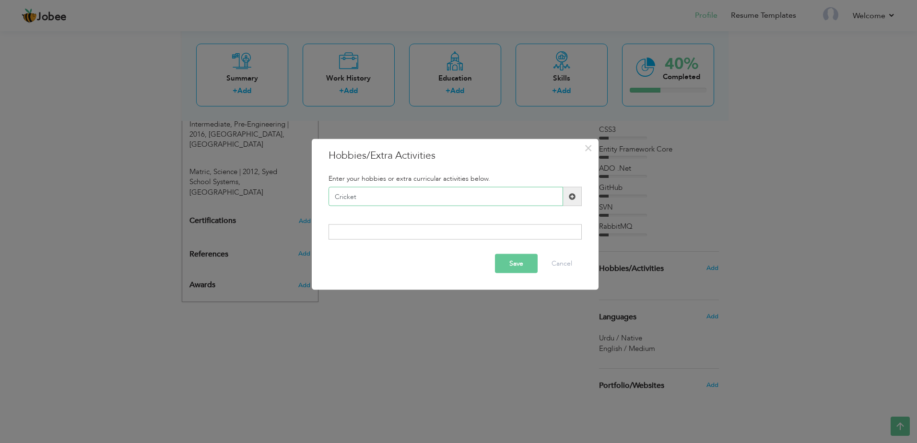
type input "Cricket"
click at [577, 198] on span at bounding box center [572, 196] width 19 height 19
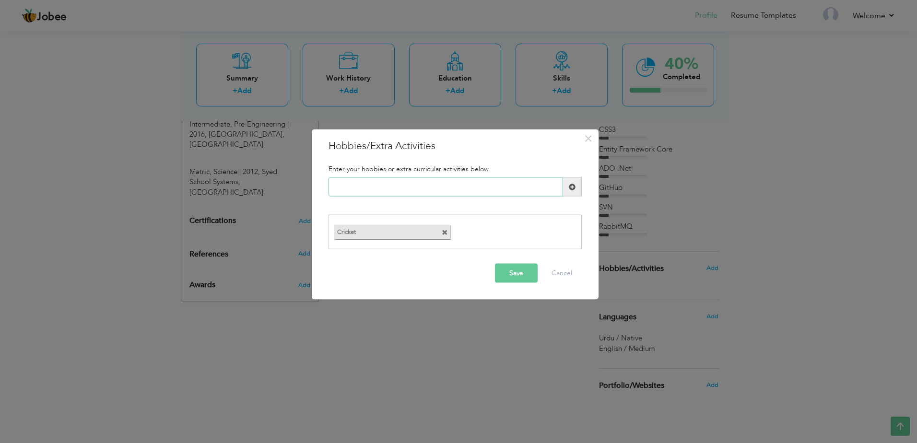
click at [376, 185] on input "text" at bounding box center [445, 186] width 235 height 19
type input "Movies"
click at [509, 270] on button "Save" at bounding box center [516, 272] width 43 height 19
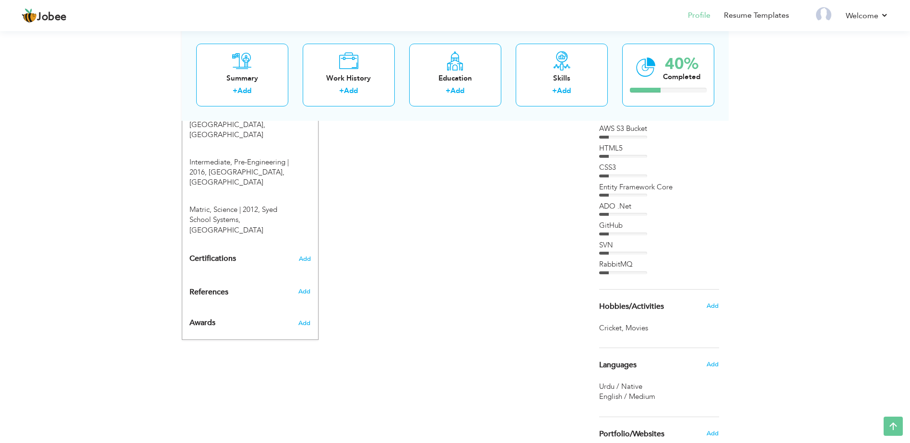
scroll to position [489, 0]
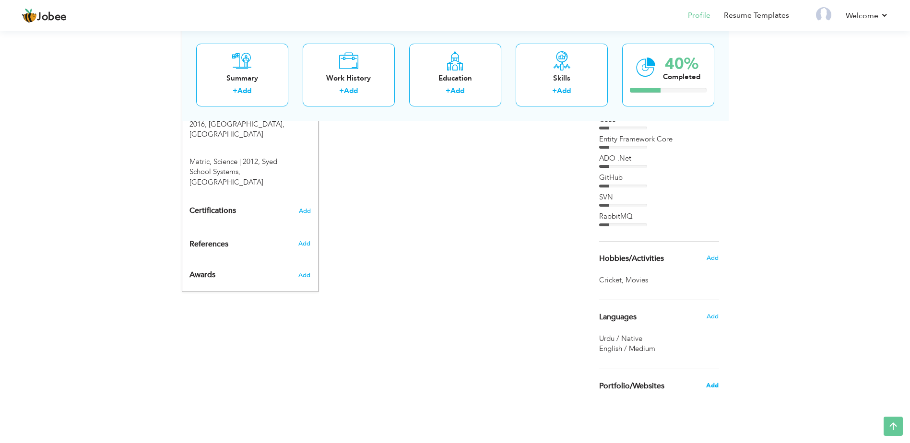
click at [715, 385] on span "Add" at bounding box center [712, 385] width 12 height 9
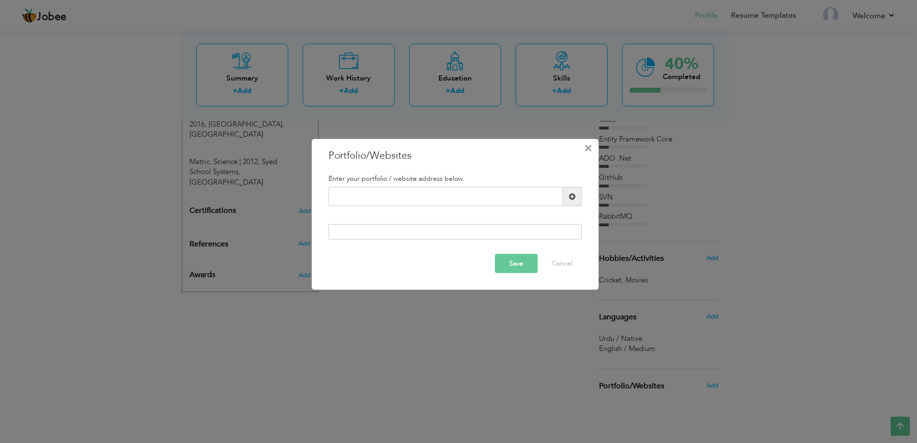
click at [588, 147] on span "×" at bounding box center [588, 148] width 8 height 17
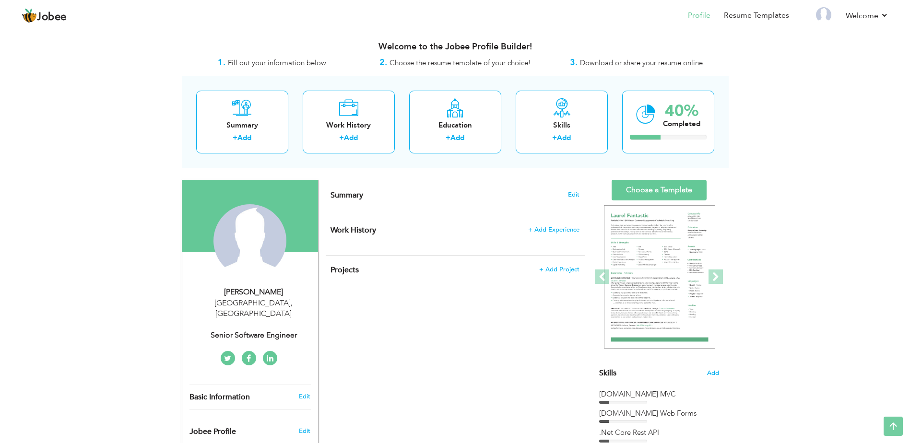
scroll to position [0, 0]
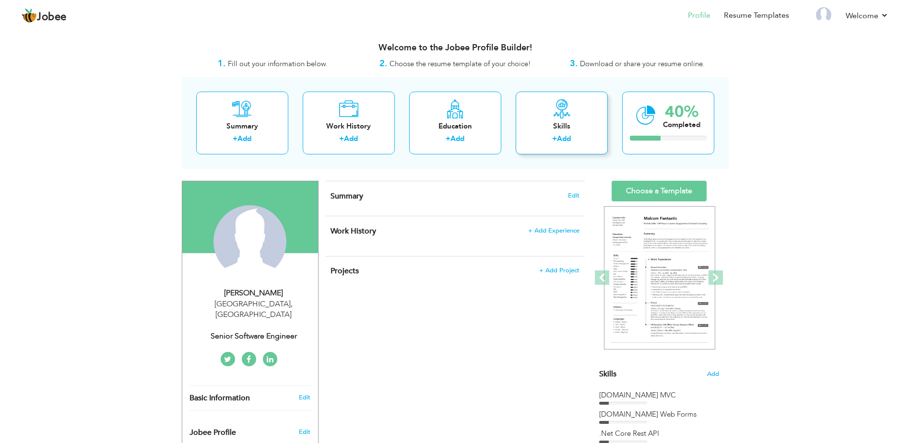
drag, startPoint x: 550, startPoint y: 109, endPoint x: 535, endPoint y: 108, distance: 14.4
click at [535, 108] on div "Skills + Add" at bounding box center [562, 123] width 92 height 63
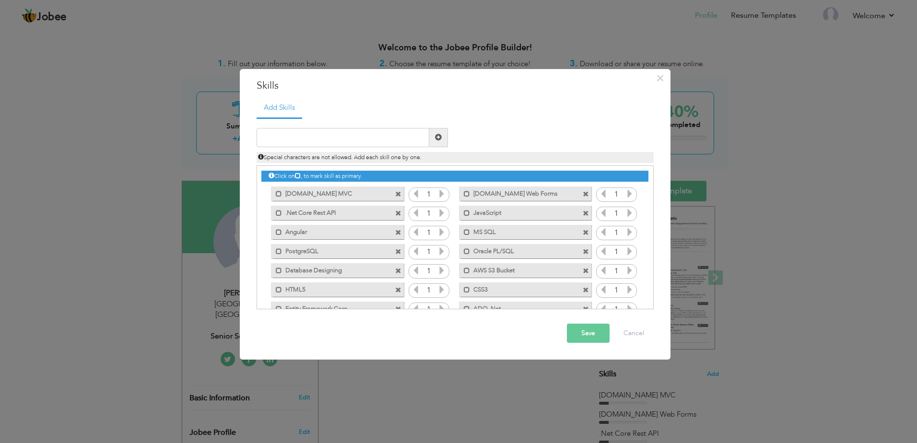
click at [444, 194] on icon at bounding box center [441, 193] width 9 height 9
click at [585, 336] on button "Save" at bounding box center [588, 333] width 43 height 19
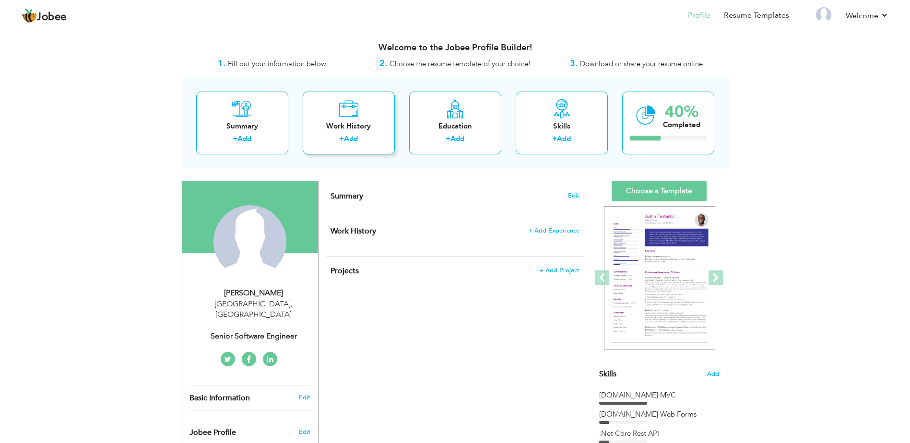
click at [351, 125] on div "Work History" at bounding box center [348, 126] width 77 height 10
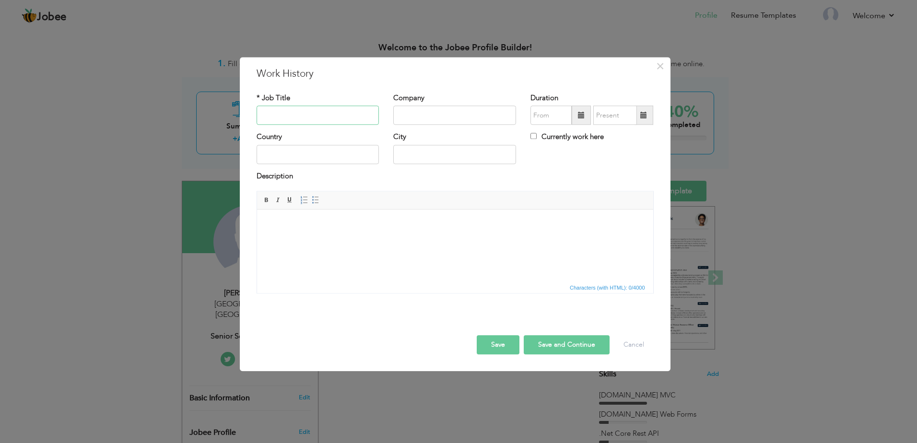
click at [278, 112] on input "text" at bounding box center [318, 115] width 123 height 19
paste input "Senior Software Enginee"
type input "Senior Software Engineer"
click at [409, 121] on input "text" at bounding box center [454, 115] width 123 height 19
click at [400, 111] on input "text" at bounding box center [454, 115] width 123 height 19
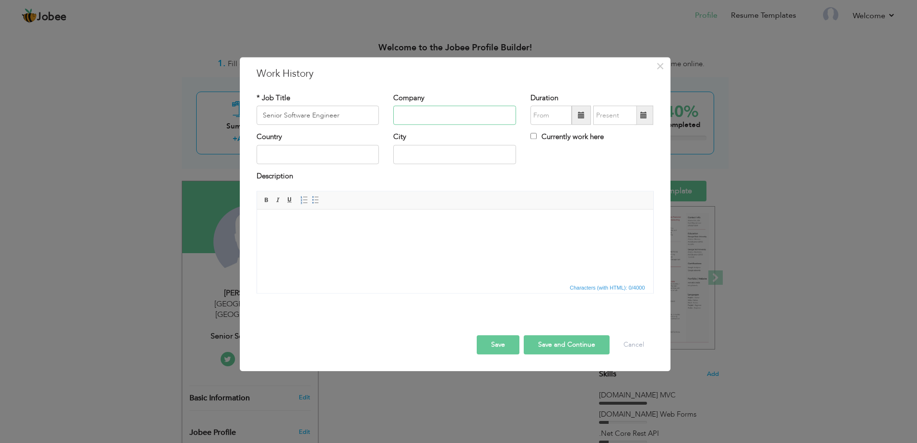
paste input "Formulatrix"
type input "Formulatrix Inc"
click at [540, 169] on div "Country City Currently work here" at bounding box center [454, 151] width 411 height 39
click at [537, 136] on label "Currently work here" at bounding box center [566, 137] width 73 height 10
click at [537, 136] on input "Currently work here" at bounding box center [533, 136] width 6 height 6
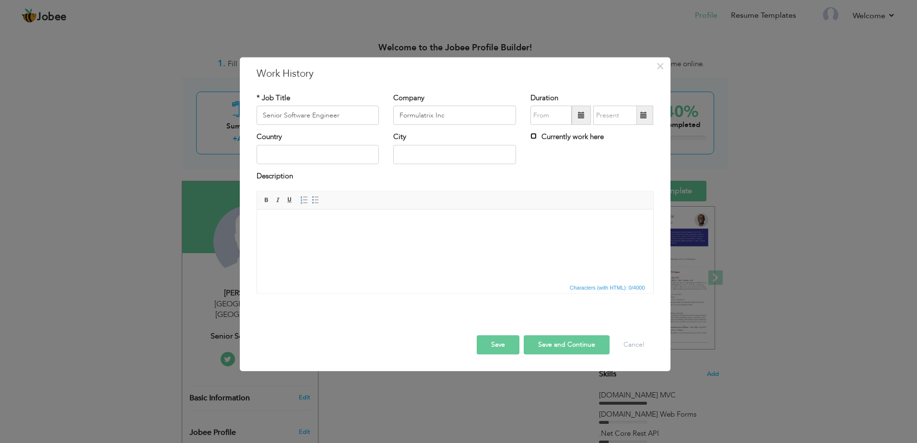
checkbox input "true"
click at [585, 116] on span at bounding box center [581, 115] width 7 height 7
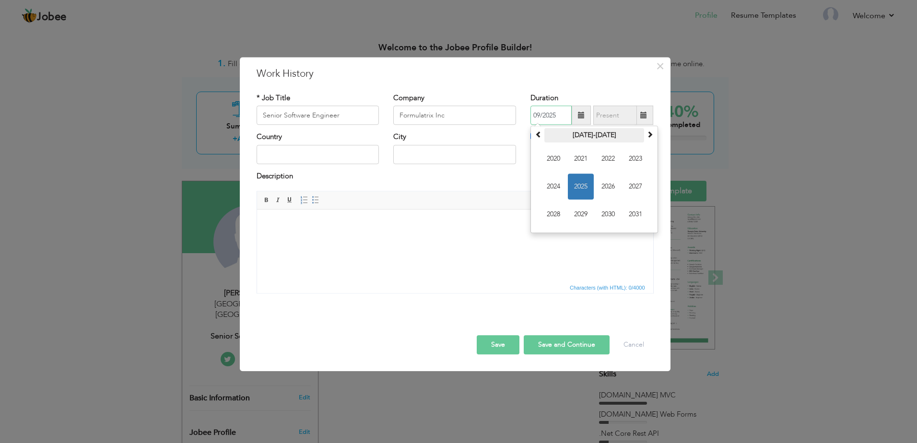
click at [587, 140] on th "2020-2031" at bounding box center [594, 136] width 100 height 14
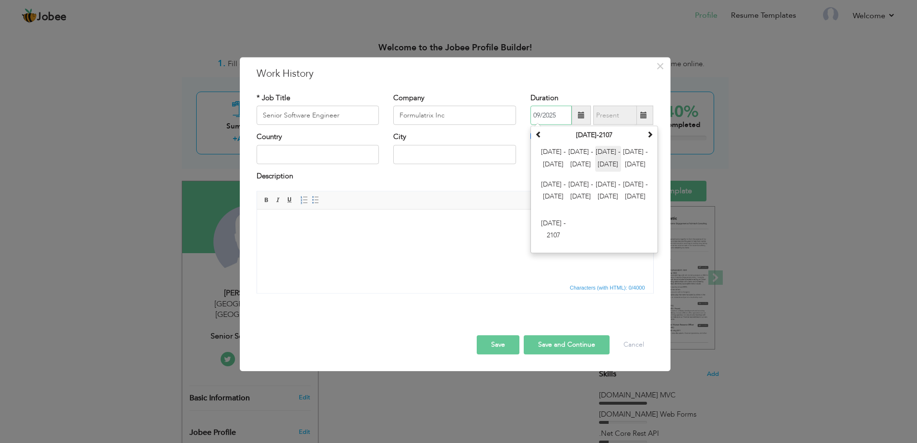
click at [605, 154] on span "2024 - 2035" at bounding box center [608, 159] width 26 height 26
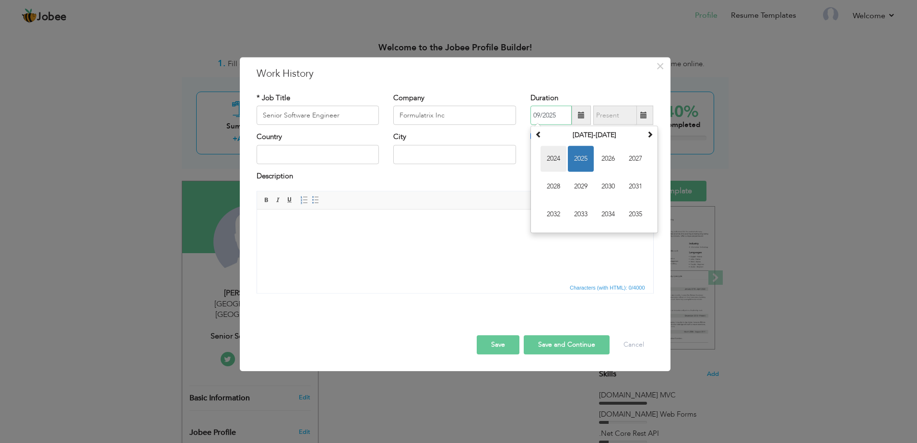
click at [558, 157] on span "2024" at bounding box center [553, 159] width 26 height 26
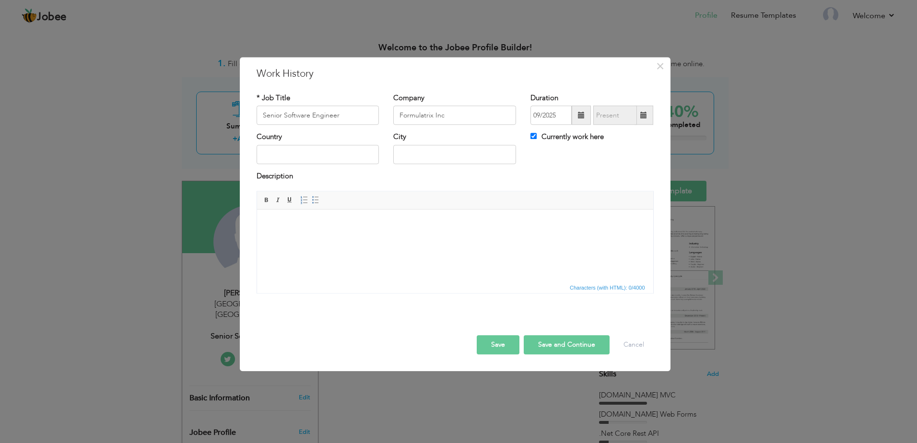
click at [597, 94] on div "Duration 09/2025" at bounding box center [591, 109] width 123 height 32
click at [581, 113] on span at bounding box center [581, 115] width 7 height 7
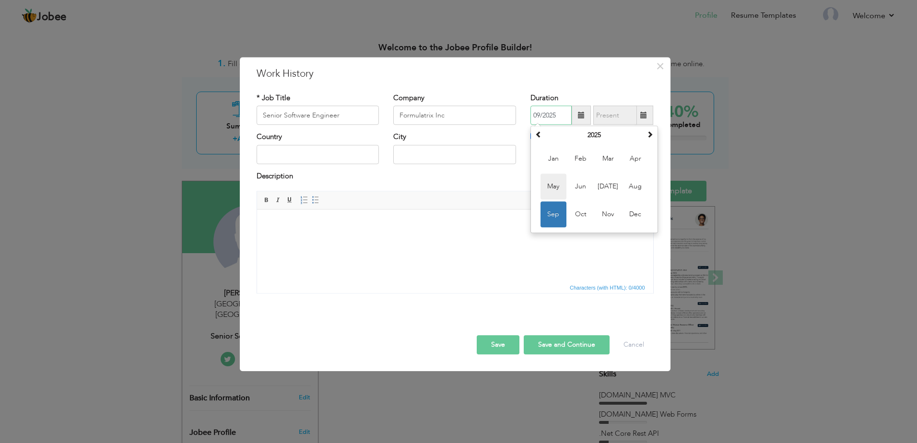
click at [553, 183] on span "May" at bounding box center [553, 187] width 26 height 26
click at [578, 117] on span at bounding box center [581, 115] width 7 height 7
click at [578, 131] on th "2025" at bounding box center [594, 136] width 100 height 14
click at [552, 188] on span "2024" at bounding box center [553, 187] width 26 height 26
click at [583, 86] on div "* Job Title Senior Software Engineer Company Formulatrix Inc Duration 05/2025 M…" at bounding box center [454, 197] width 411 height 222
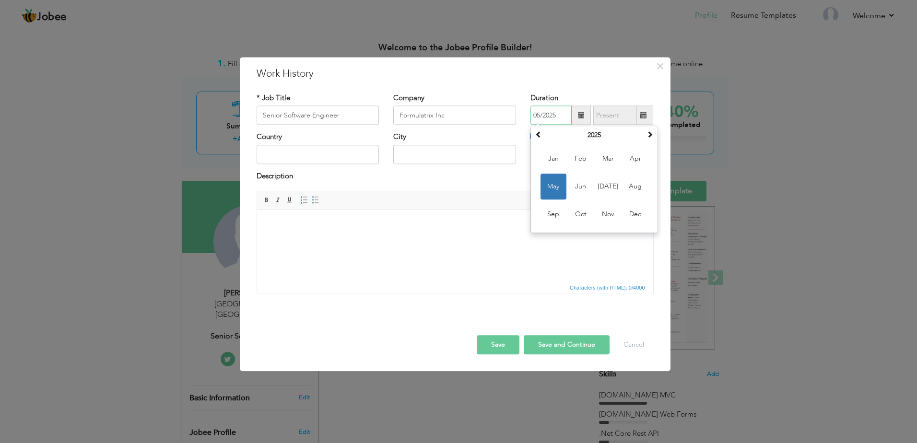
click at [563, 113] on input "05/2025" at bounding box center [550, 115] width 41 height 19
type input "05/2024"
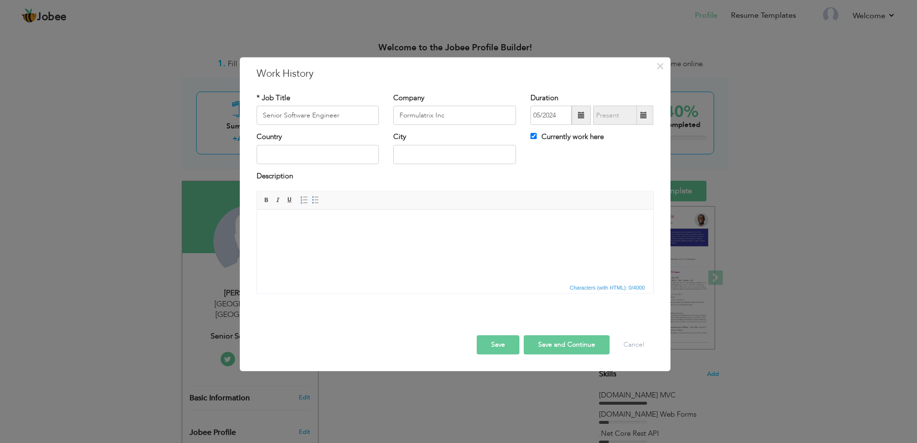
click at [560, 165] on div "Country City Currently work here" at bounding box center [454, 151] width 411 height 39
click at [312, 157] on input "text" at bounding box center [318, 154] width 123 height 19
type input "Pakistan"
type input "Lahore"
click at [448, 183] on div "Description" at bounding box center [455, 177] width 397 height 12
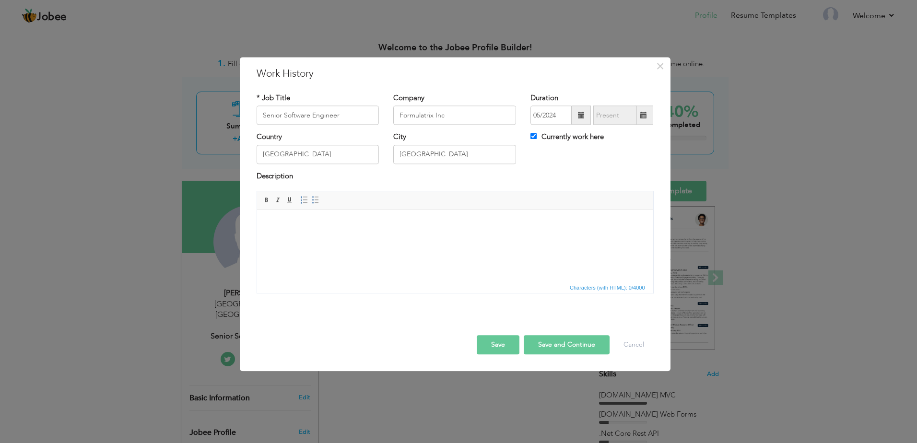
click at [298, 239] on html at bounding box center [455, 224] width 396 height 29
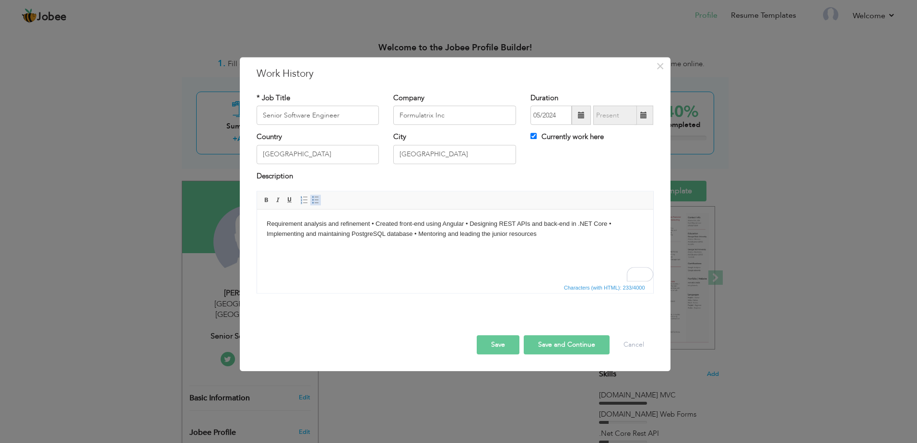
click at [312, 200] on span at bounding box center [316, 201] width 8 height 8
click at [394, 223] on li "Requirement analysis and refinement • Created front-end using Angular • Designi…" at bounding box center [454, 229] width 339 height 20
drag, startPoint x: 380, startPoint y: 234, endPoint x: 654, endPoint y: 496, distance: 378.8
click at [380, 234] on li "Created front-end using Angular • Designing REST APIs and back-end in .NET Core…" at bounding box center [454, 239] width 339 height 20
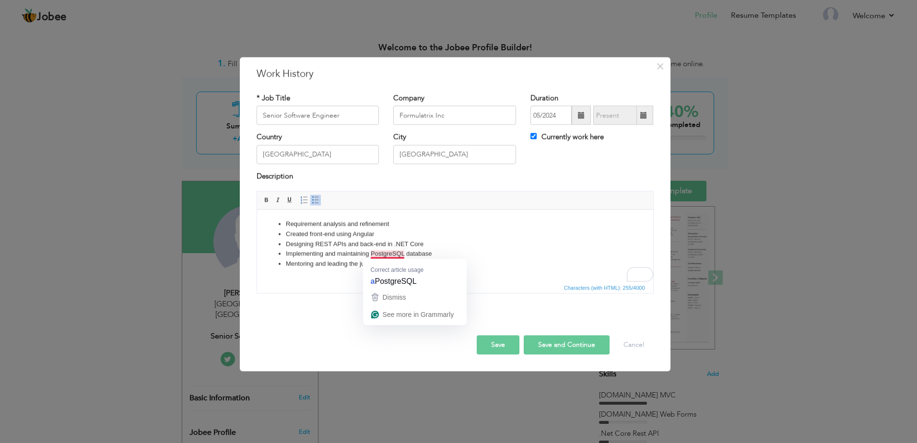
click at [274, 337] on div "Save Save and Continue Delete Cancel" at bounding box center [454, 335] width 411 height 54
click at [546, 345] on button "Save and Continue" at bounding box center [567, 345] width 86 height 19
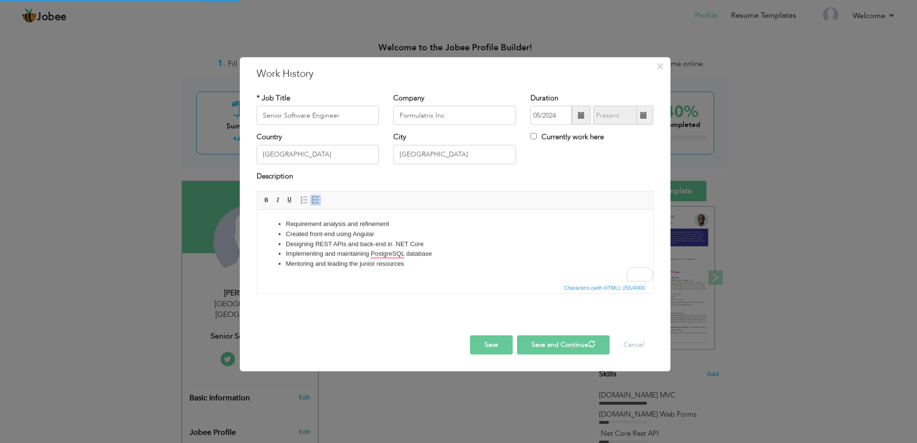
checkbox input "false"
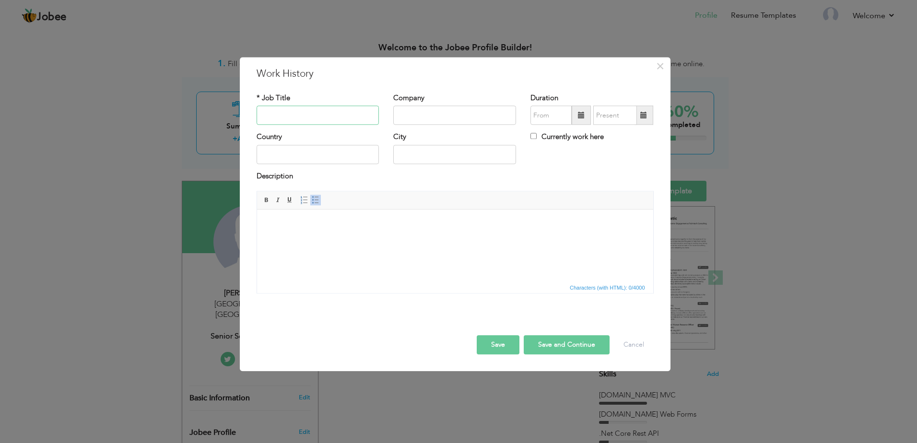
click at [276, 110] on input "text" at bounding box center [318, 115] width 123 height 19
paste input "Senior Software Engineer / Team Lead"
click at [335, 114] on input "Senior Software Engineer / Team Lead" at bounding box center [318, 115] width 123 height 19
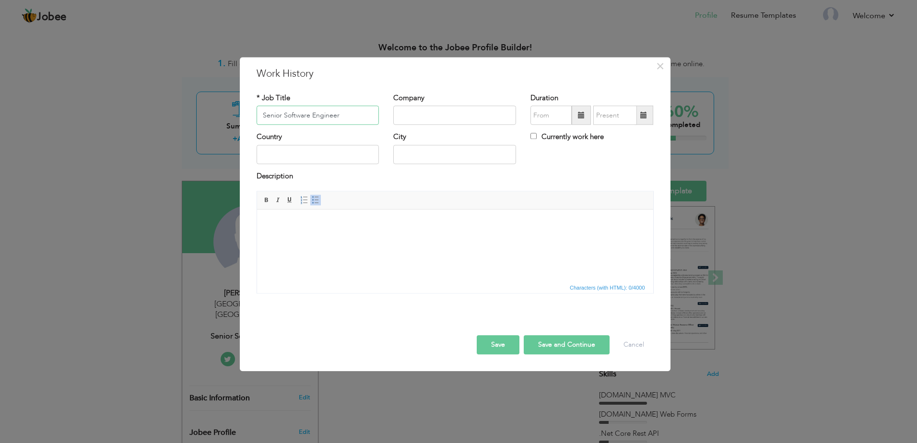
type input "Senior Software Engineer"
click at [440, 114] on input "text" at bounding box center [454, 115] width 123 height 19
type input "CureMD"
click at [585, 117] on span at bounding box center [581, 115] width 7 height 7
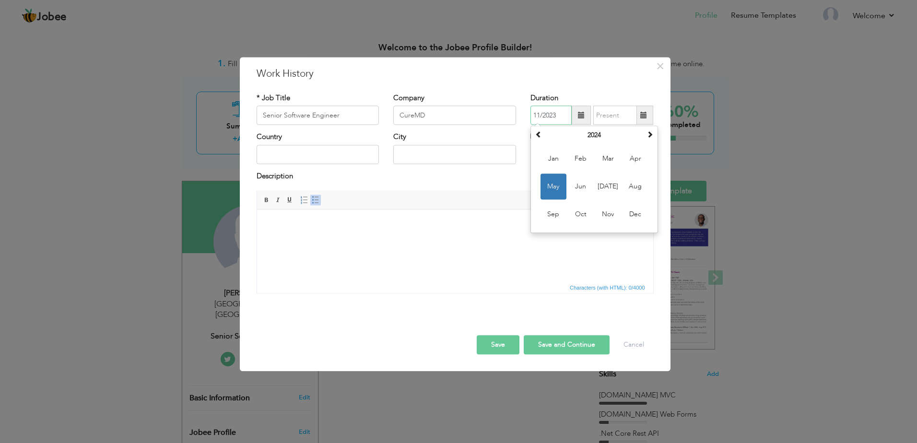
type input "11/2023"
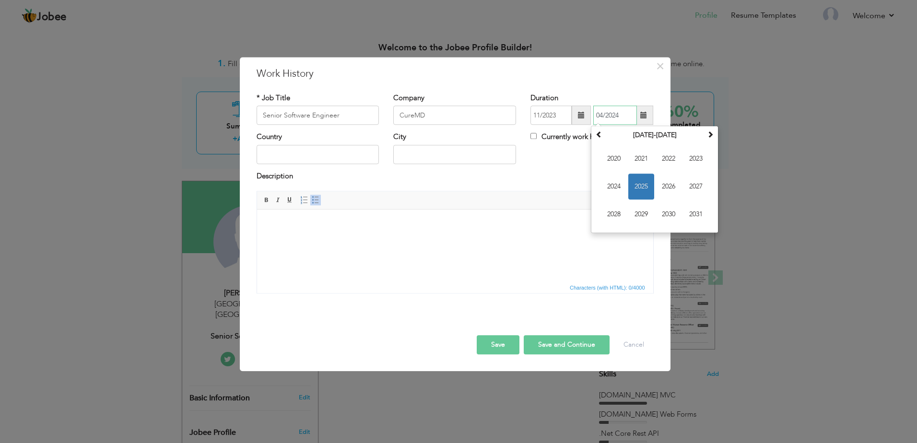
type input "04/2024"
click at [278, 160] on input "text" at bounding box center [318, 154] width 123 height 19
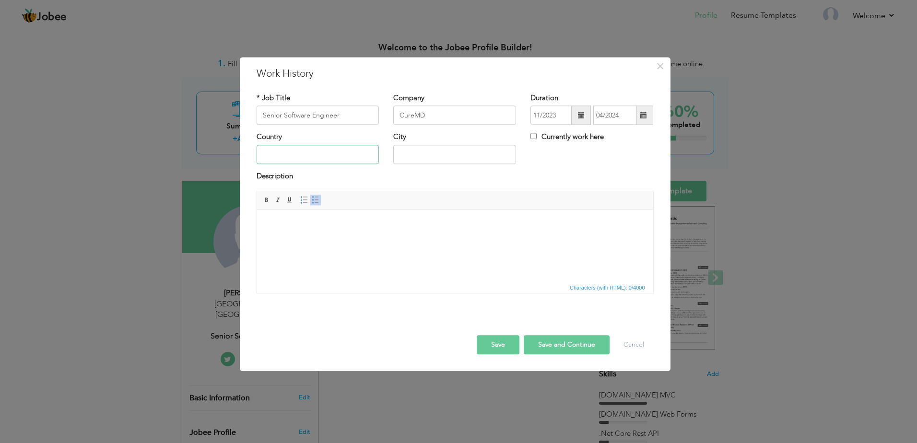
type input "Pakistan"
type input "Lahore"
click at [310, 239] on html at bounding box center [455, 224] width 396 height 29
click at [294, 239] on html at bounding box center [455, 224] width 396 height 29
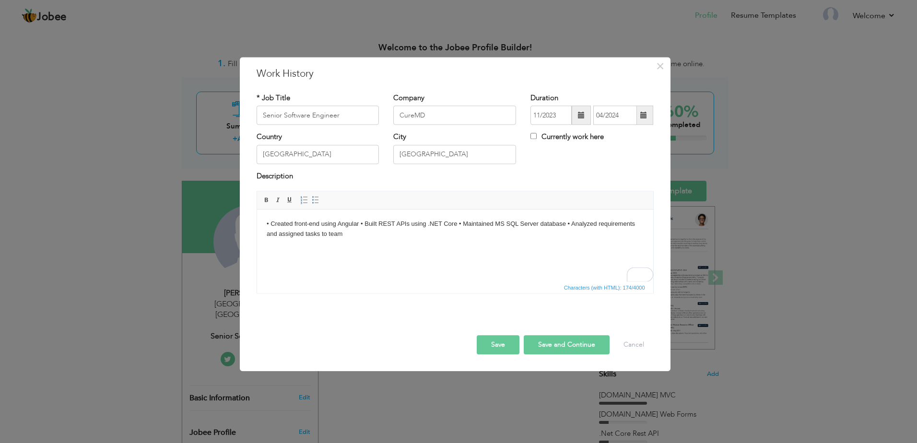
click at [271, 220] on body "• Created front-end using Angular • Built REST APIs using .NET Core • Maintaine…" at bounding box center [454, 229] width 377 height 20
click at [303, 201] on span at bounding box center [304, 201] width 8 height 8
click at [312, 207] on span "Paragraph Insert/Remove Numbered List Insert/Remove Bulleted List" at bounding box center [311, 202] width 26 height 14
click at [314, 204] on span at bounding box center [316, 201] width 8 height 8
click at [317, 203] on span at bounding box center [316, 201] width 8 height 8
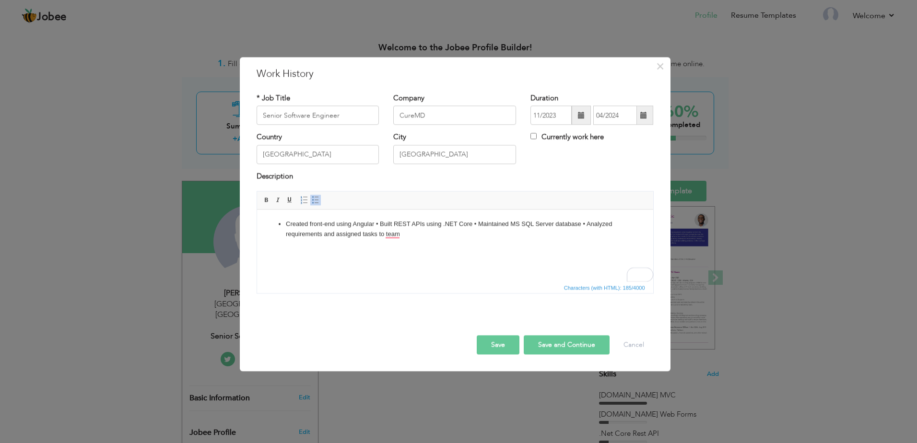
click at [381, 224] on li "Created front-end using Angular • Built REST APIs using .NET Core • Maintained …" at bounding box center [454, 229] width 339 height 20
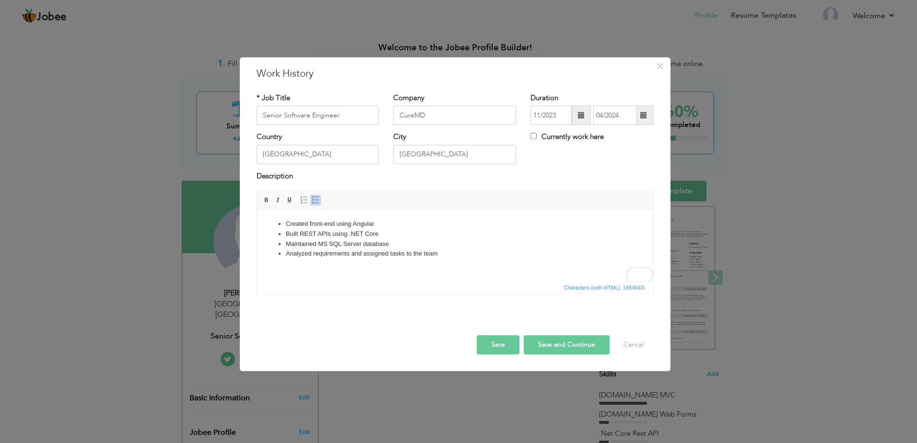
click at [440, 258] on li "Analyzed requirements and assigned tasks to the team" at bounding box center [454, 254] width 339 height 10
click at [553, 339] on button "Save and Continue" at bounding box center [567, 345] width 86 height 19
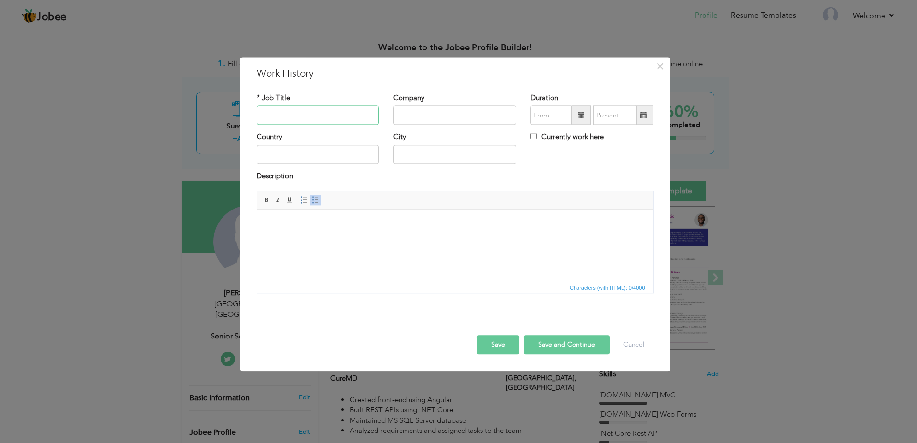
click at [293, 114] on input "text" at bounding box center [318, 115] width 123 height 19
paste input "enior Software Engineer & Team Lead"
click at [276, 113] on input "enior Software Engineer & Team Lead" at bounding box center [318, 115] width 123 height 19
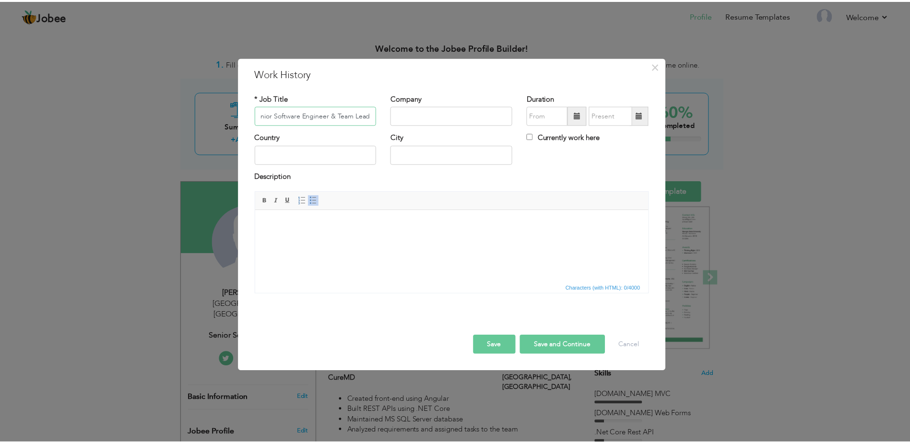
scroll to position [0, 0]
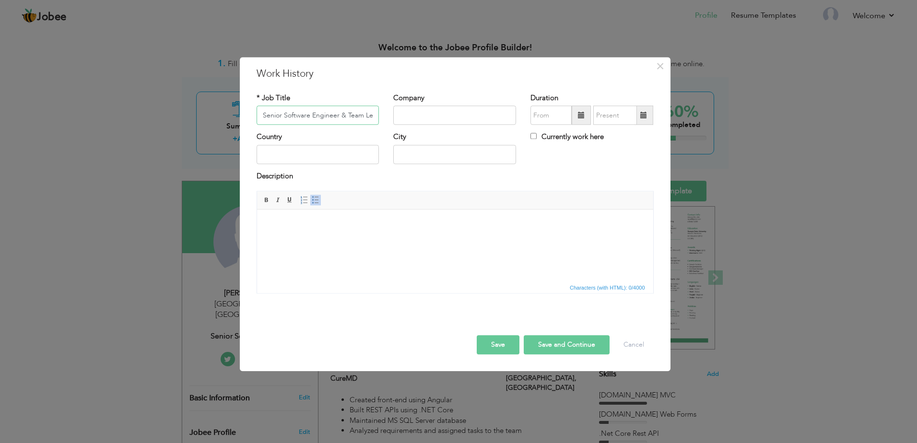
type input "Senior Software Engineer & Team Lead"
click at [426, 121] on input "text" at bounding box center [454, 115] width 123 height 19
type input "Hazelsoft"
click at [558, 117] on input "text" at bounding box center [550, 115] width 41 height 19
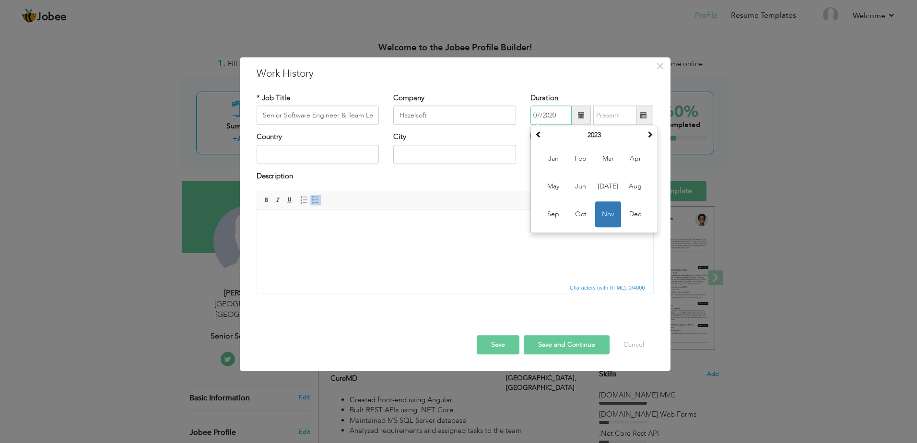
type input "07/2020"
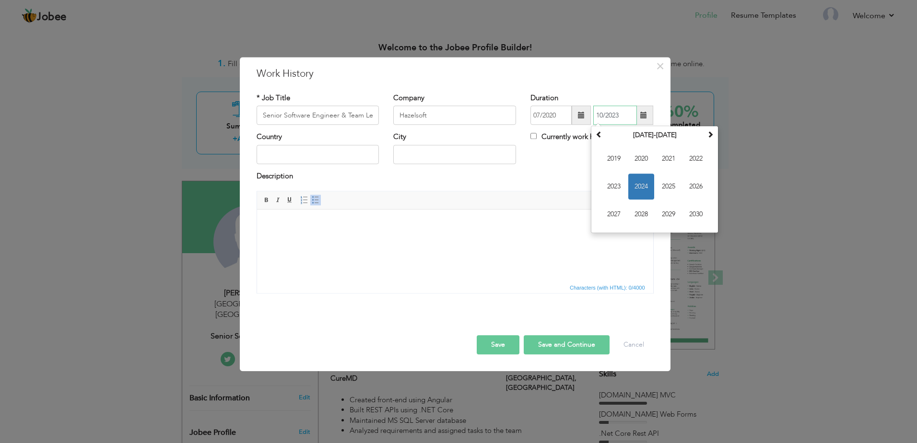
type input "10/2023"
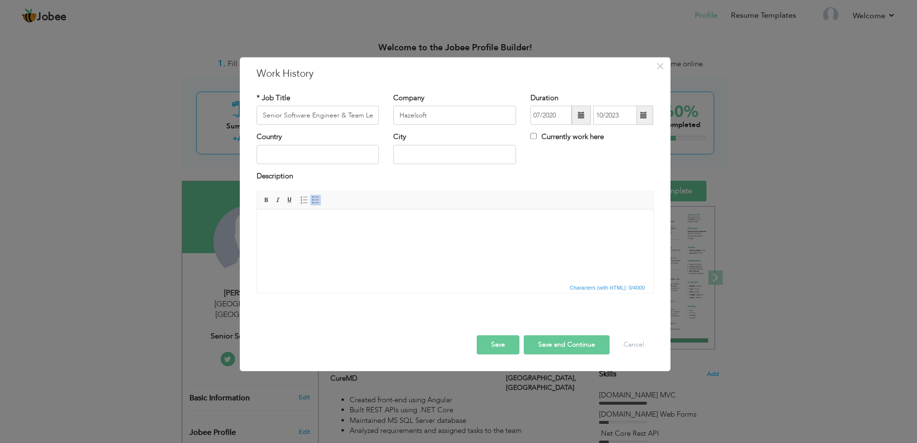
click at [544, 82] on div "× Work History * Job Title Senior Software Engineer & Team Lead Company Hazelso…" at bounding box center [455, 214] width 431 height 314
click at [317, 160] on input "text" at bounding box center [318, 154] width 123 height 19
type input "Pakistan"
type input "Lahore"
click at [282, 225] on body at bounding box center [454, 224] width 377 height 10
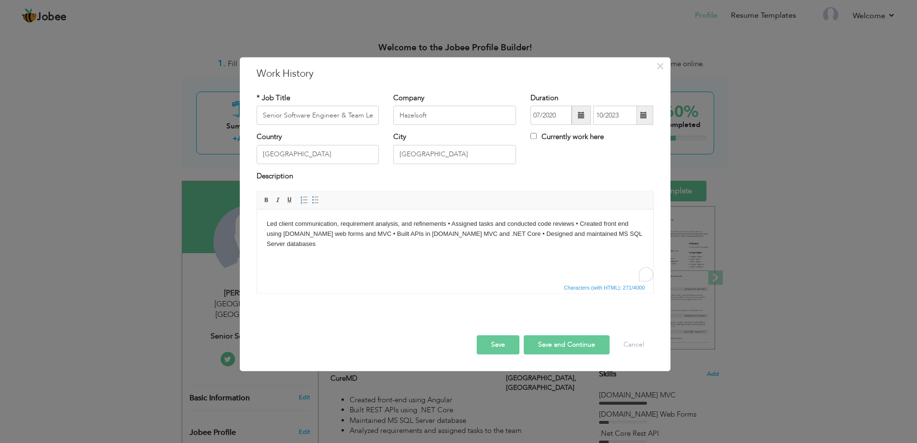
click at [264, 220] on html "Led client communication, requirement analysis, and refinements • Assigned task…" at bounding box center [455, 234] width 396 height 49
click at [314, 203] on span at bounding box center [316, 201] width 8 height 8
drag, startPoint x: 469, startPoint y: 219, endPoint x: 485, endPoint y: 263, distance: 47.0
click at [469, 219] on li "Led client communication, requirement analysis, and refinements • Assigned task…" at bounding box center [454, 234] width 339 height 30
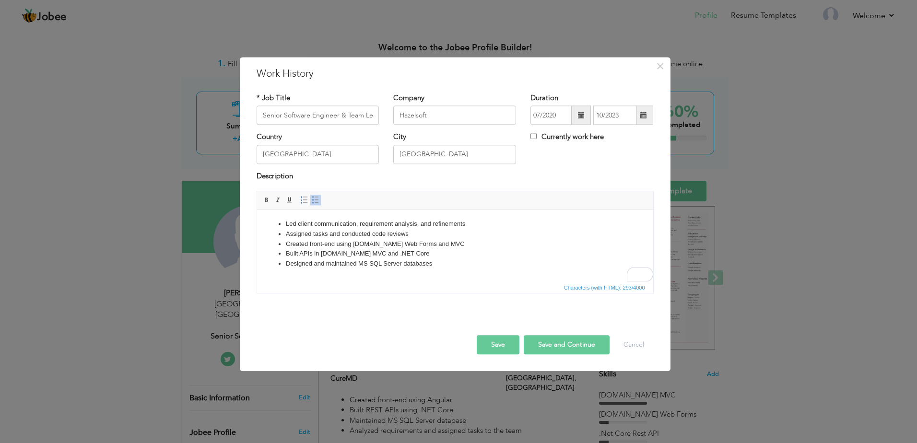
click at [572, 344] on button "Save and Continue" at bounding box center [567, 345] width 86 height 19
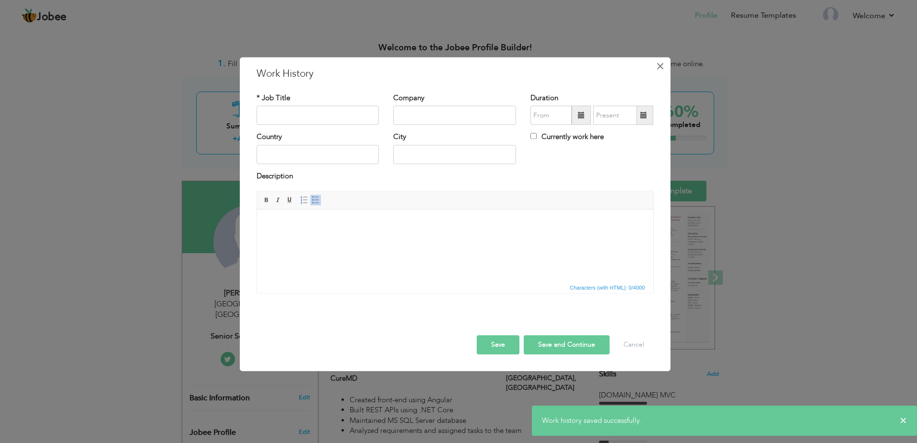
click at [660, 68] on span "×" at bounding box center [660, 66] width 8 height 17
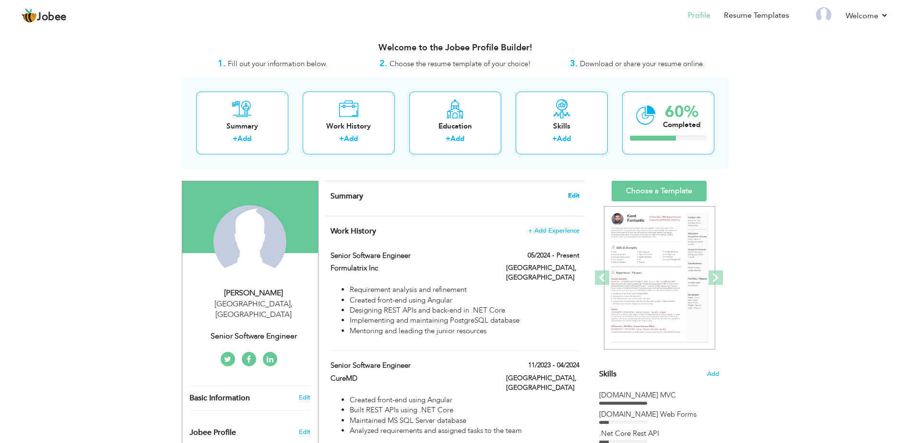
click at [569, 193] on span "Edit" at bounding box center [574, 195] width 12 height 7
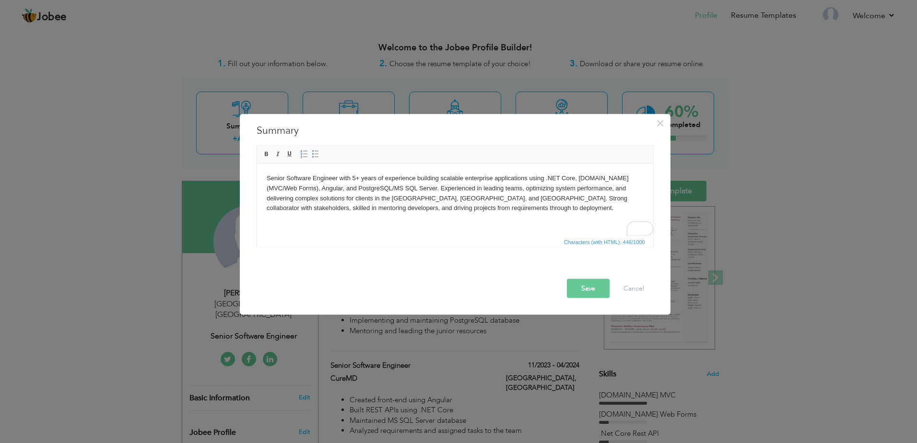
click at [584, 283] on button "Save" at bounding box center [588, 288] width 43 height 19
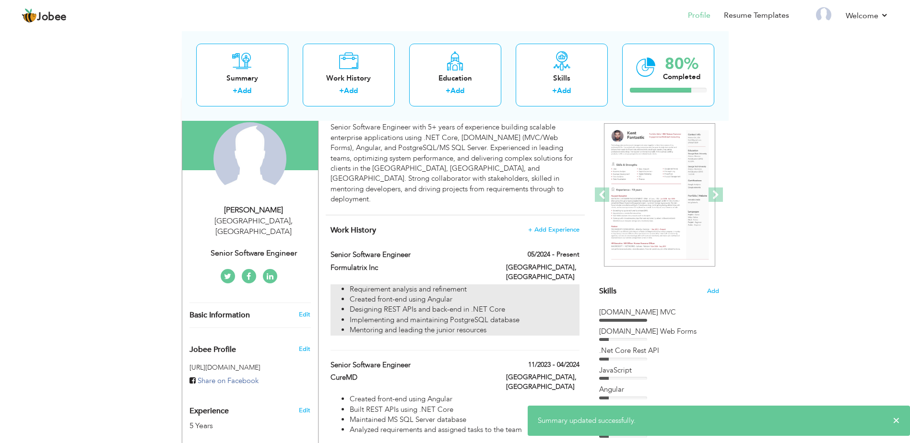
scroll to position [96, 0]
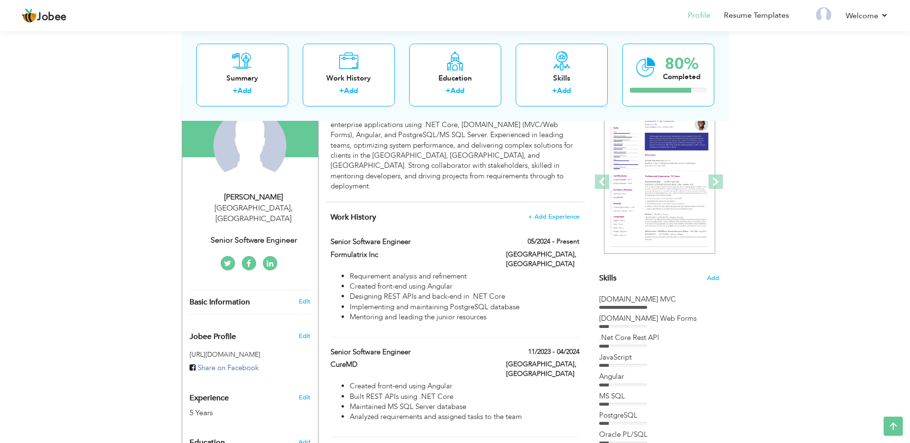
click at [272, 260] on icon at bounding box center [270, 264] width 7 height 8
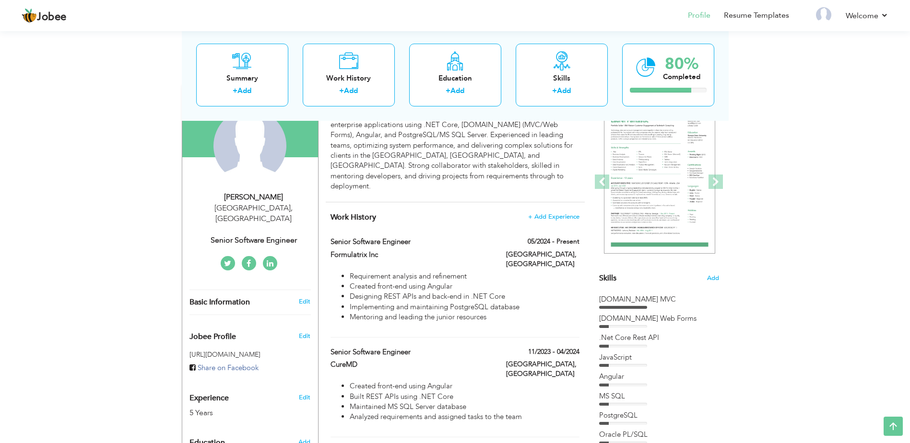
click at [270, 260] on icon at bounding box center [270, 264] width 7 height 8
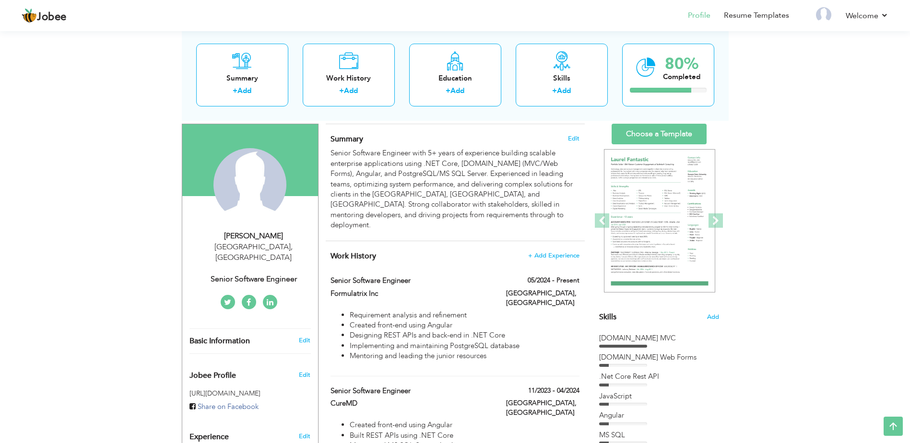
scroll to position [0, 0]
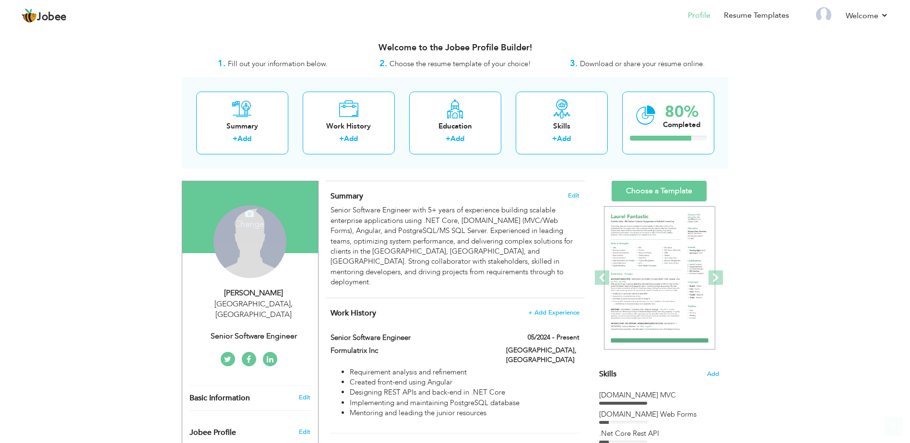
click at [279, 235] on div "Change Remove" at bounding box center [249, 241] width 73 height 73
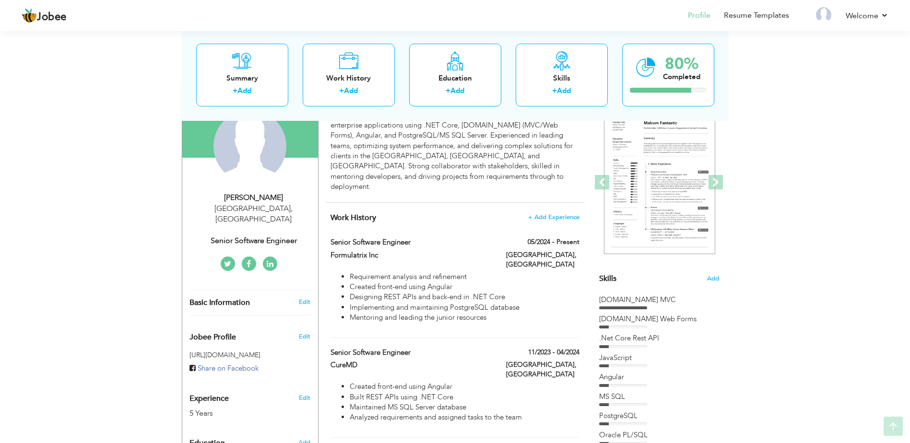
scroll to position [96, 0]
click at [272, 260] on icon at bounding box center [270, 264] width 7 height 8
click at [273, 256] on link at bounding box center [270, 263] width 14 height 14
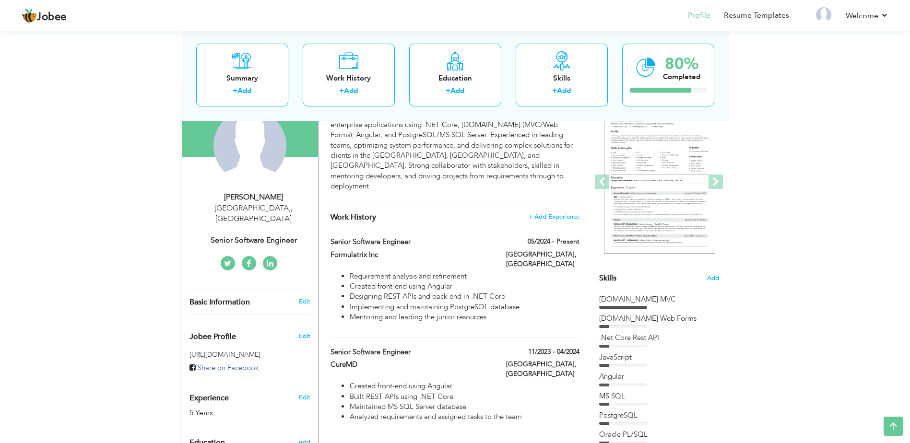
click at [267, 260] on icon at bounding box center [270, 264] width 7 height 8
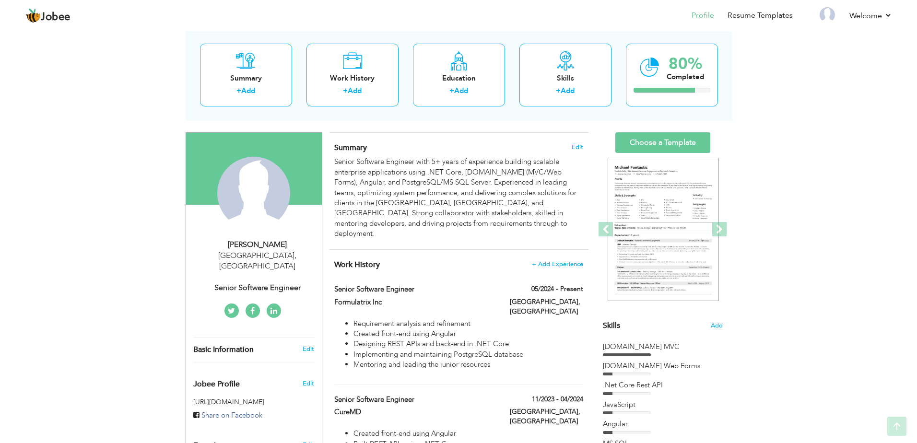
scroll to position [144, 0]
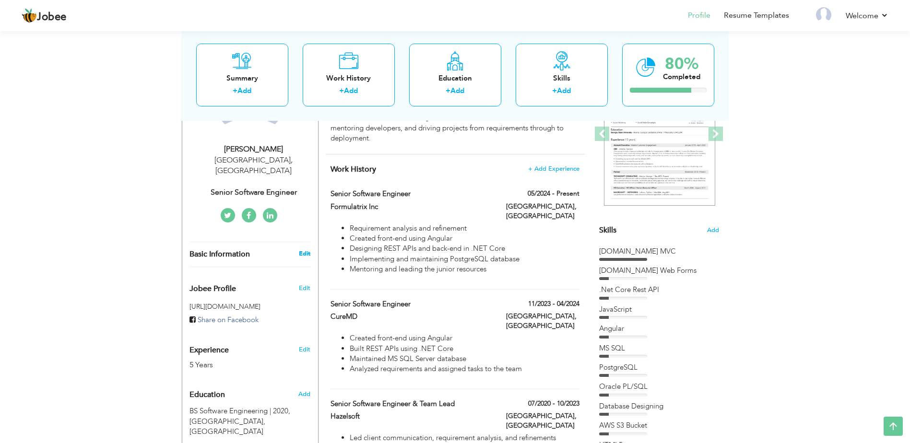
click at [308, 249] on link "Edit" at bounding box center [305, 253] width 12 height 9
type input "Ahmad"
type input "Hussain"
type input "+923357422631"
select select "number:166"
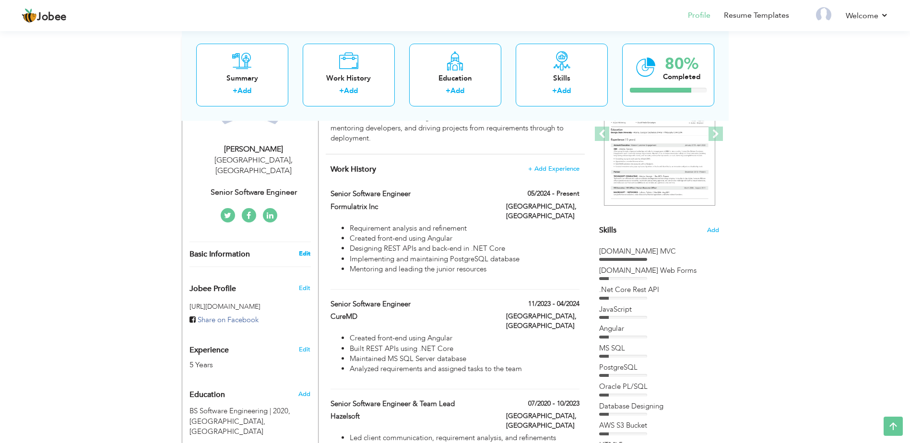
type input "Lahore"
select select "number:7"
type input "Senior Software Engineer"
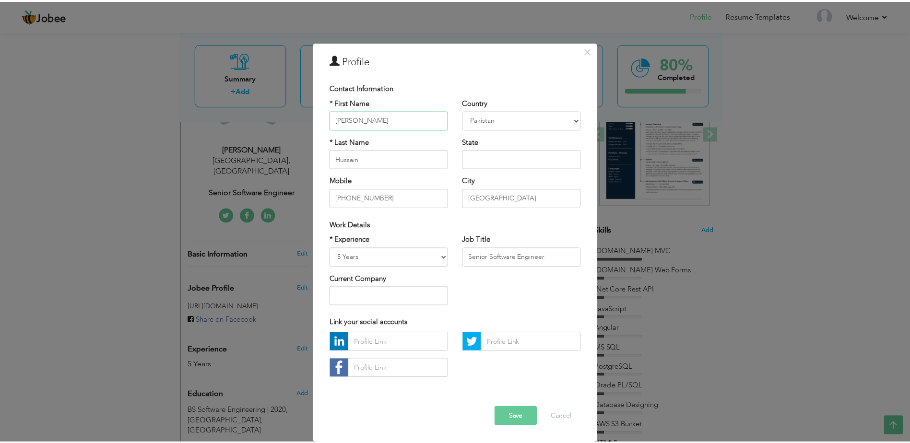
scroll to position [3, 0]
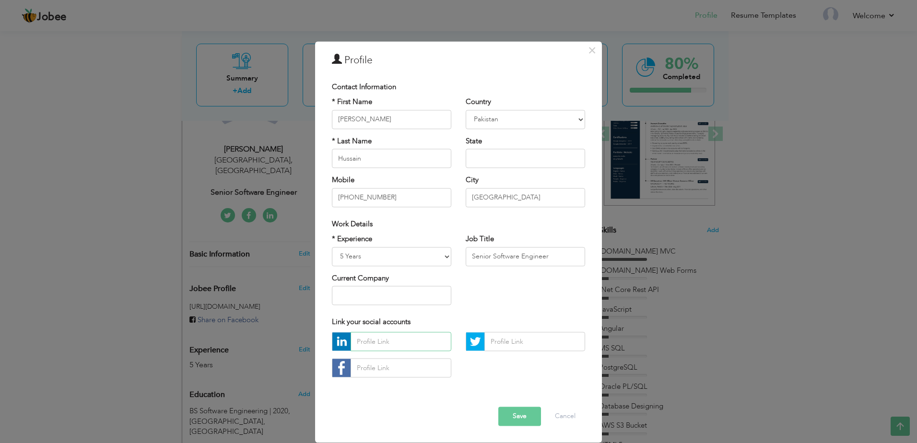
click at [379, 341] on input "text" at bounding box center [401, 341] width 101 height 19
click at [584, 51] on button "×" at bounding box center [591, 50] width 15 height 15
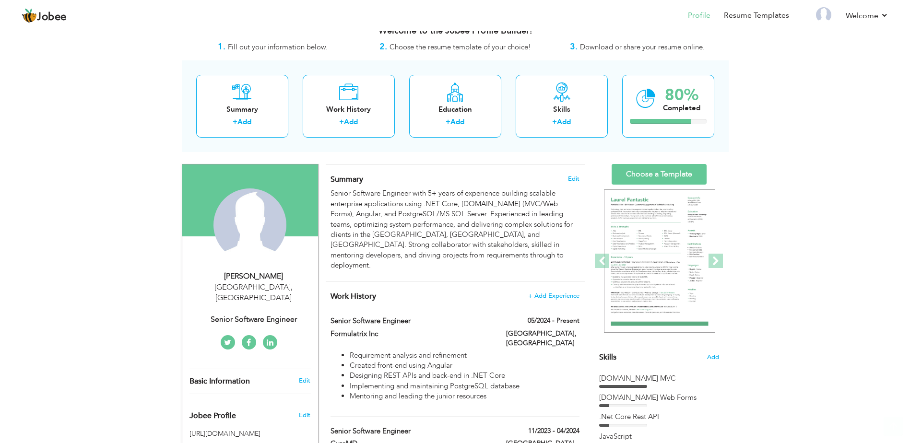
scroll to position [0, 0]
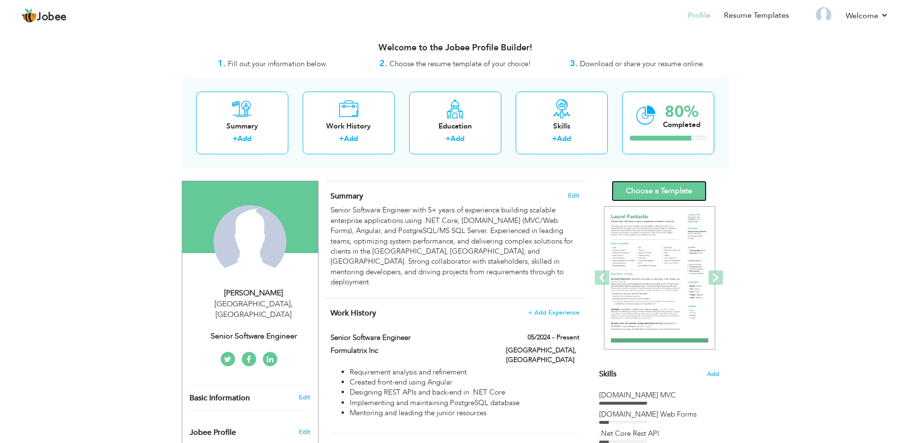
click at [648, 193] on link "Choose a Template" at bounding box center [658, 191] width 95 height 21
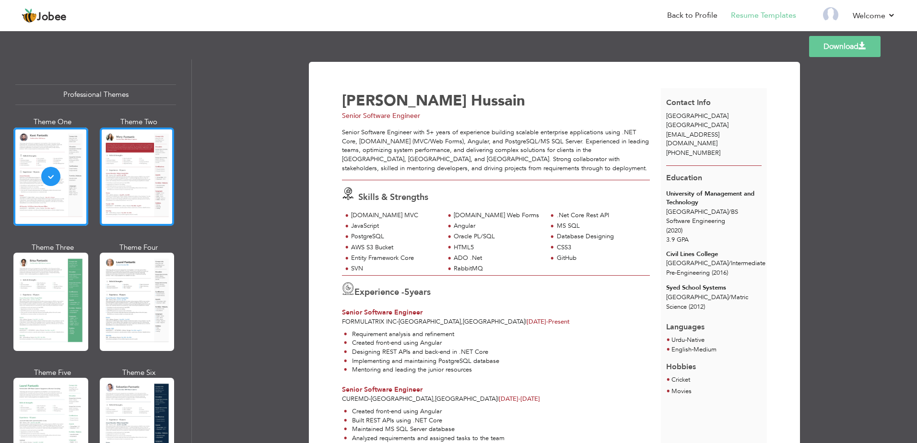
click at [126, 177] on div at bounding box center [137, 177] width 75 height 98
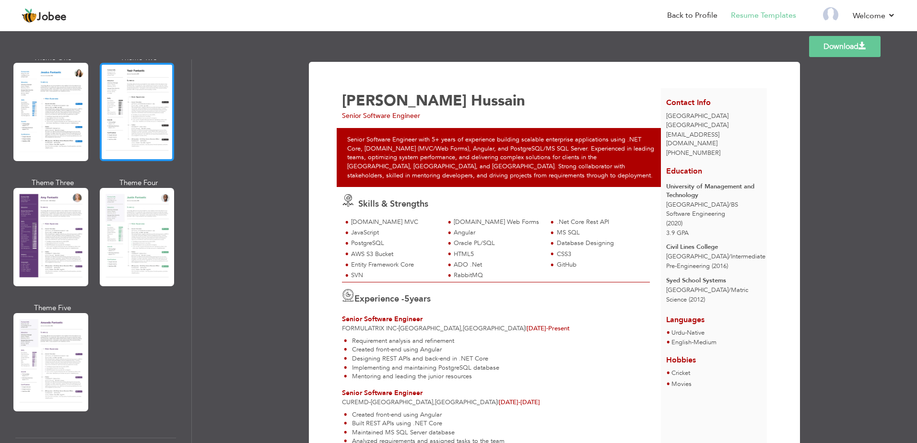
scroll to position [863, 0]
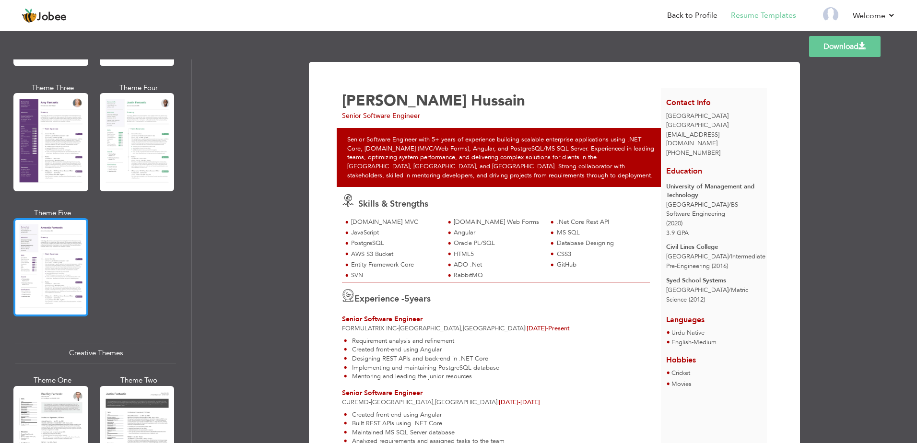
click at [53, 251] on div at bounding box center [50, 267] width 75 height 98
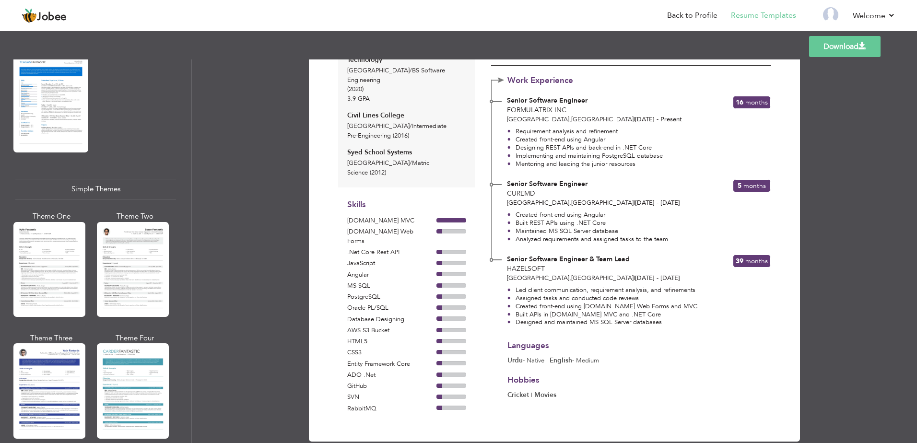
scroll to position [1571, 0]
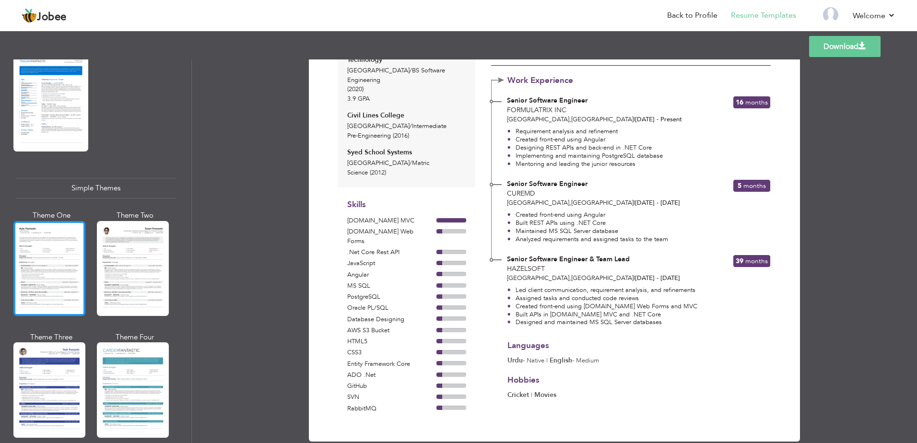
click at [63, 248] on div at bounding box center [49, 268] width 72 height 95
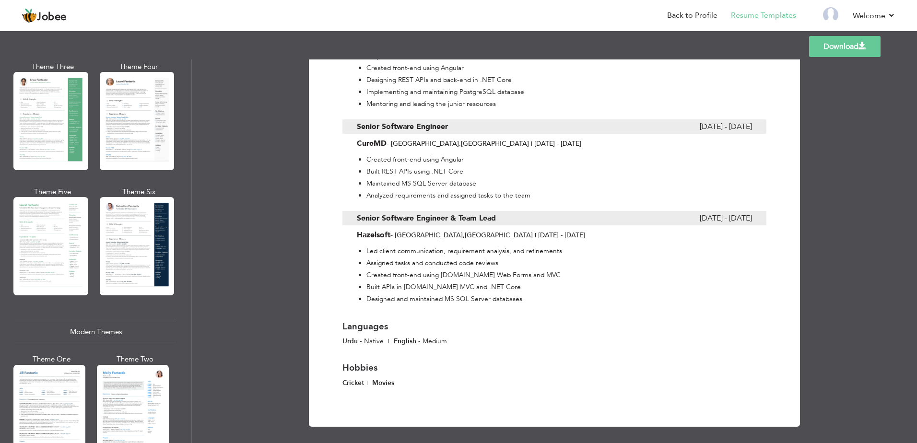
scroll to position [0, 0]
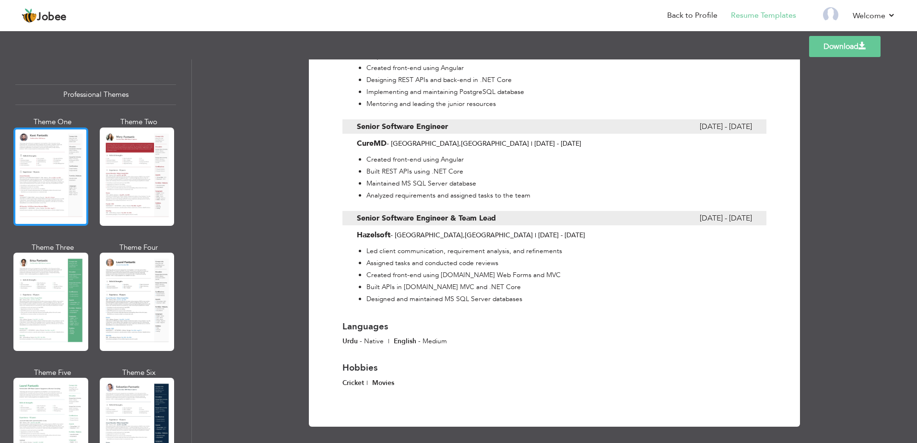
click at [68, 160] on div at bounding box center [50, 177] width 75 height 98
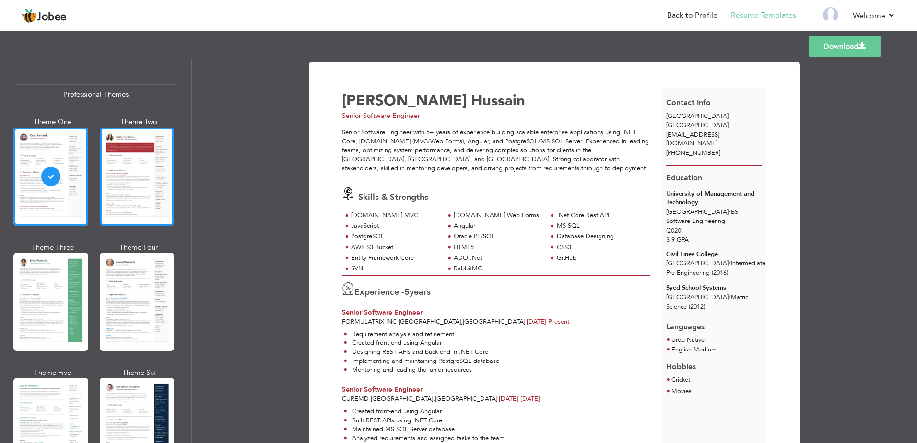
click at [149, 164] on div at bounding box center [137, 177] width 75 height 98
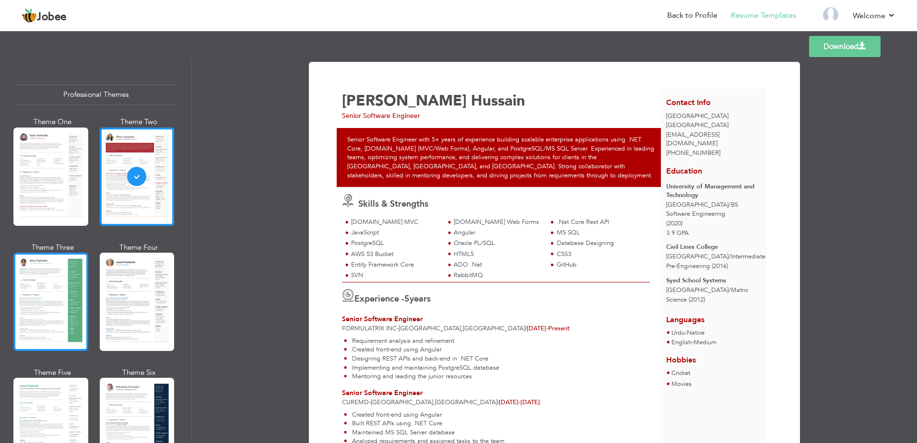
click at [68, 254] on div at bounding box center [50, 302] width 75 height 98
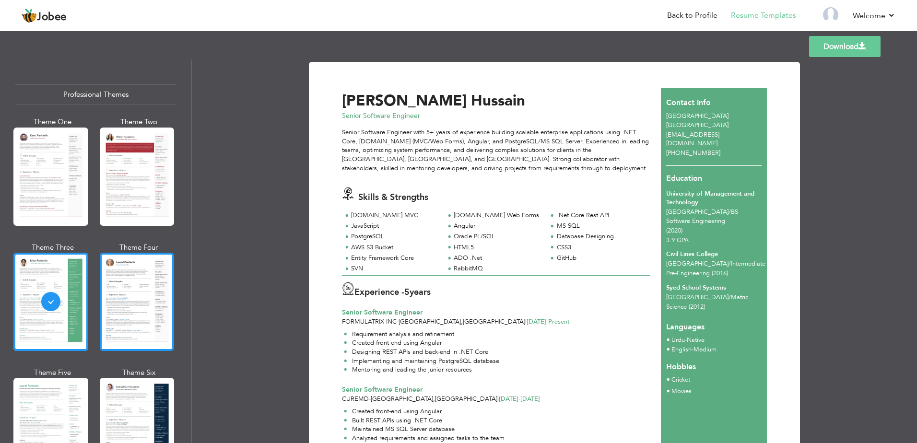
click at [153, 274] on div at bounding box center [137, 302] width 75 height 98
